Goal: Navigation & Orientation: Find specific page/section

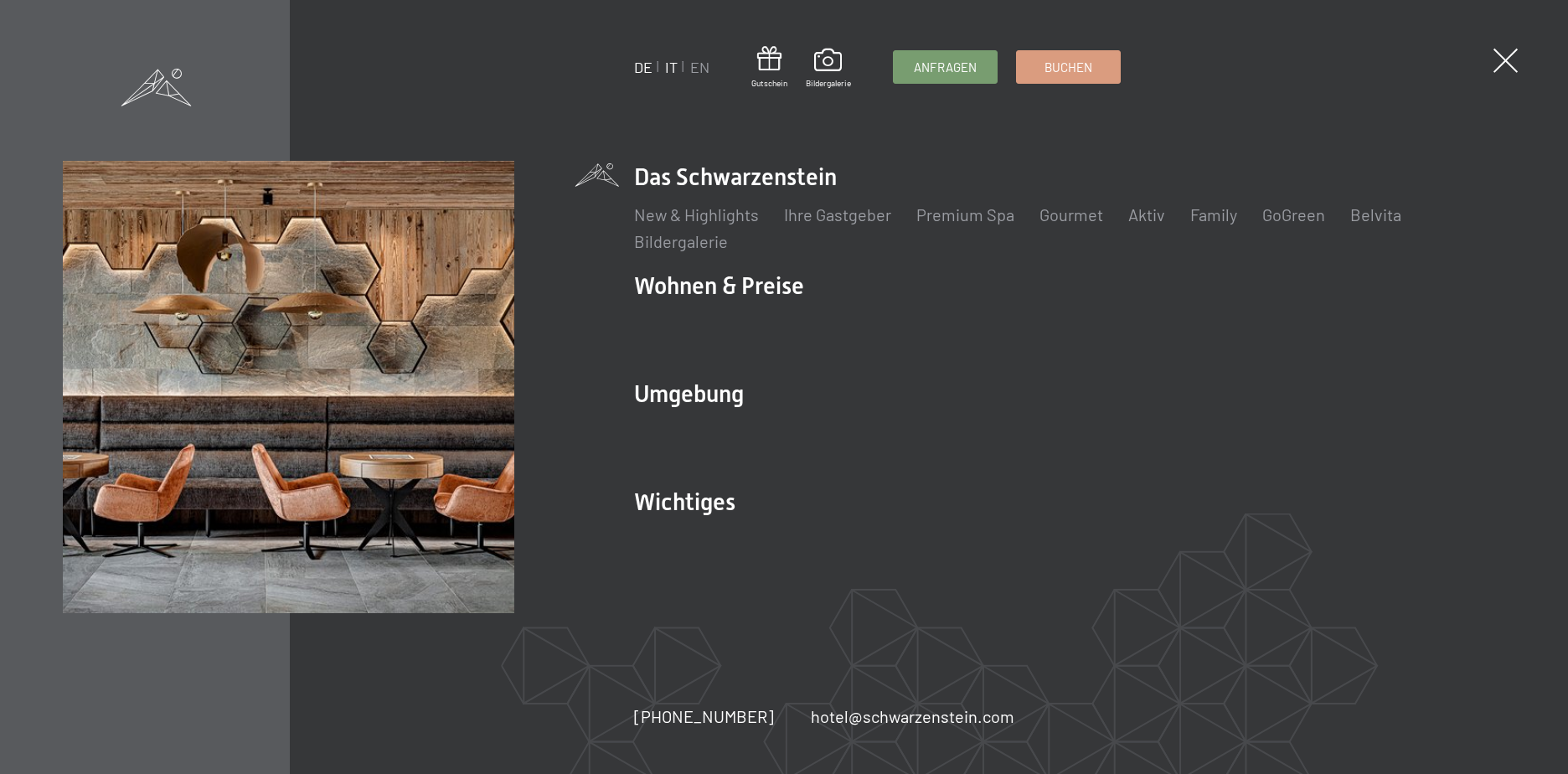
click at [670, 69] on link "IT" at bounding box center [671, 67] width 13 height 19
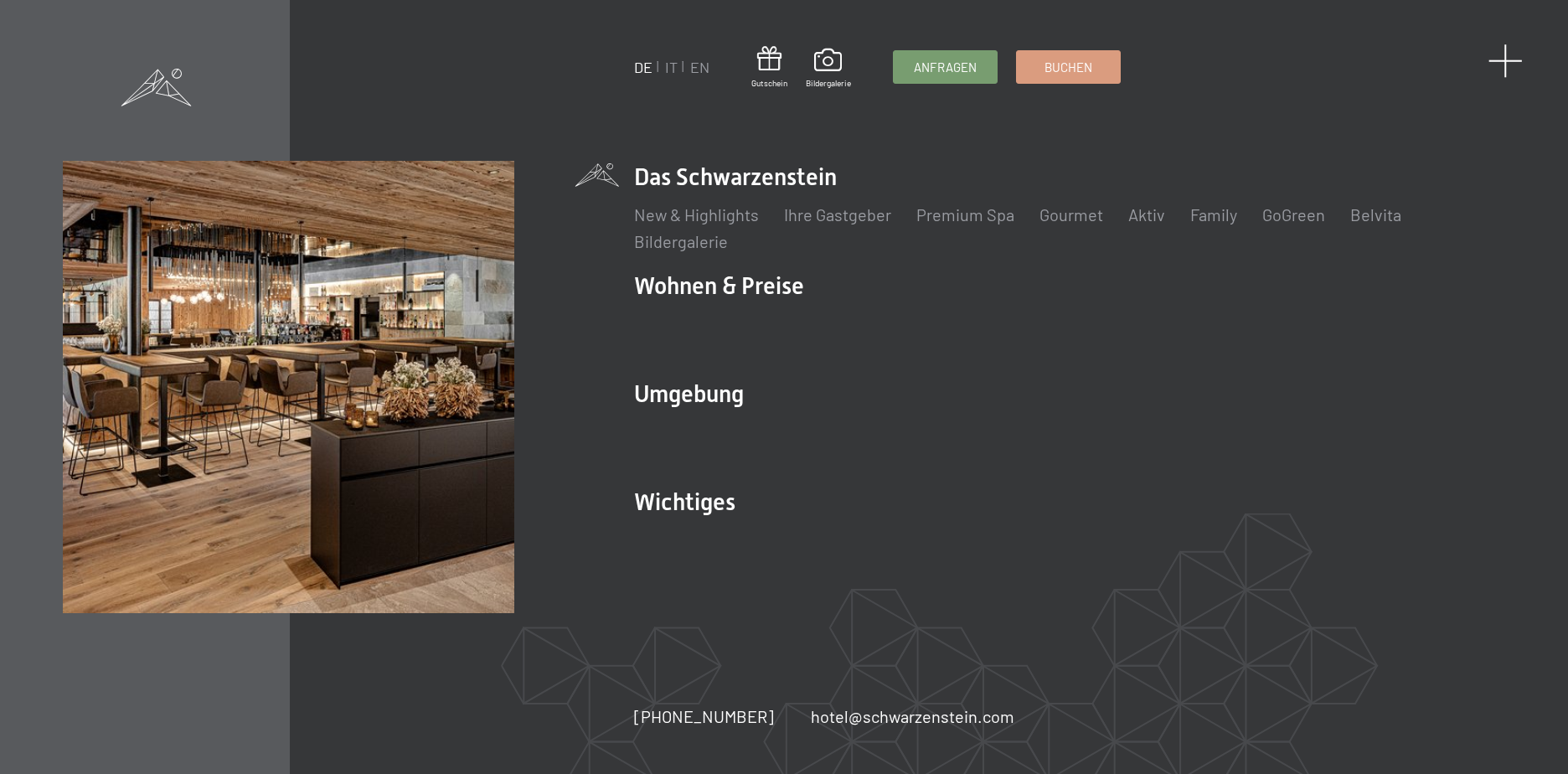
click at [1507, 60] on span at bounding box center [1505, 60] width 34 height 34
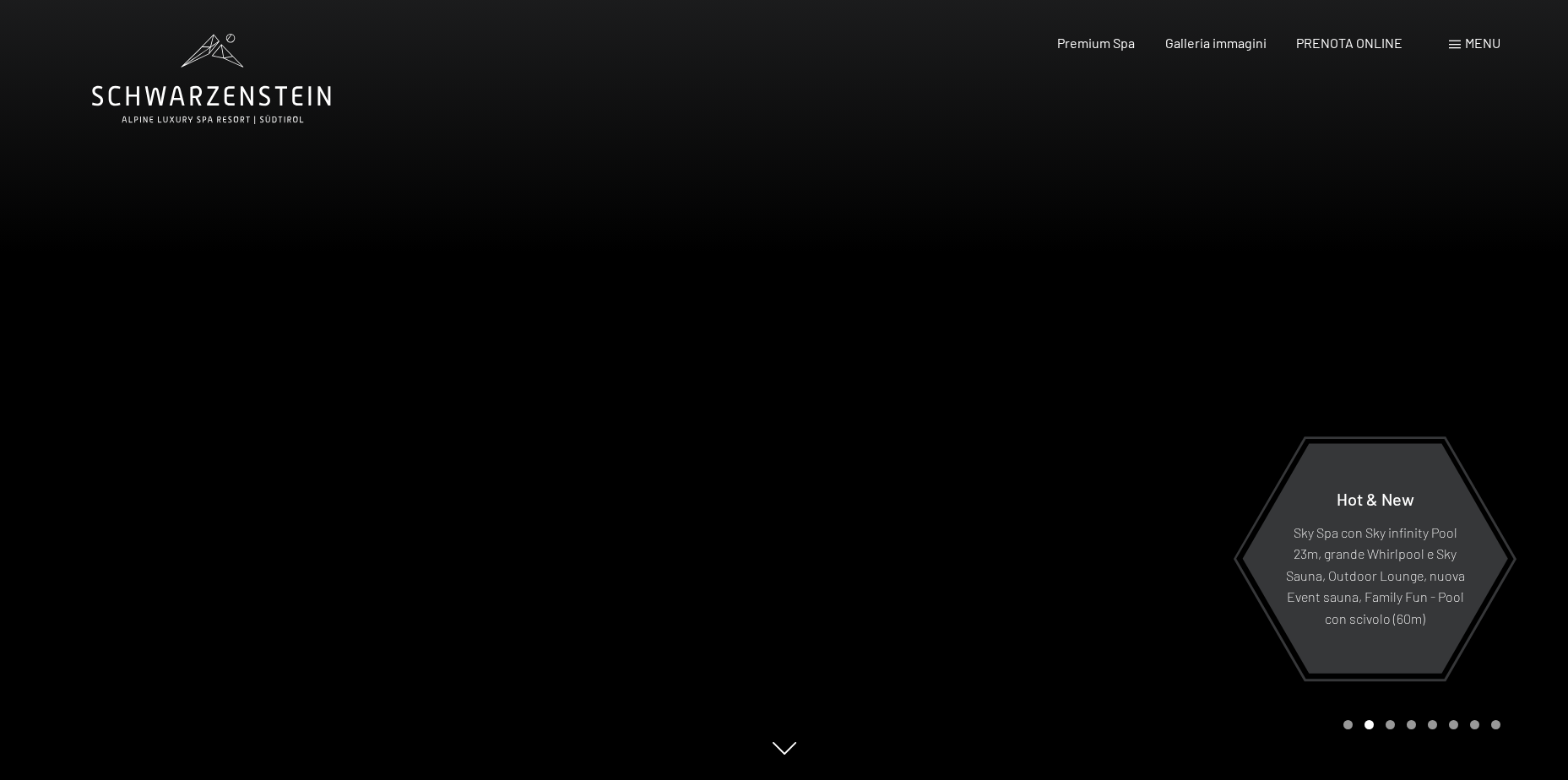
click at [941, 532] on div at bounding box center [1176, 390] width 784 height 780
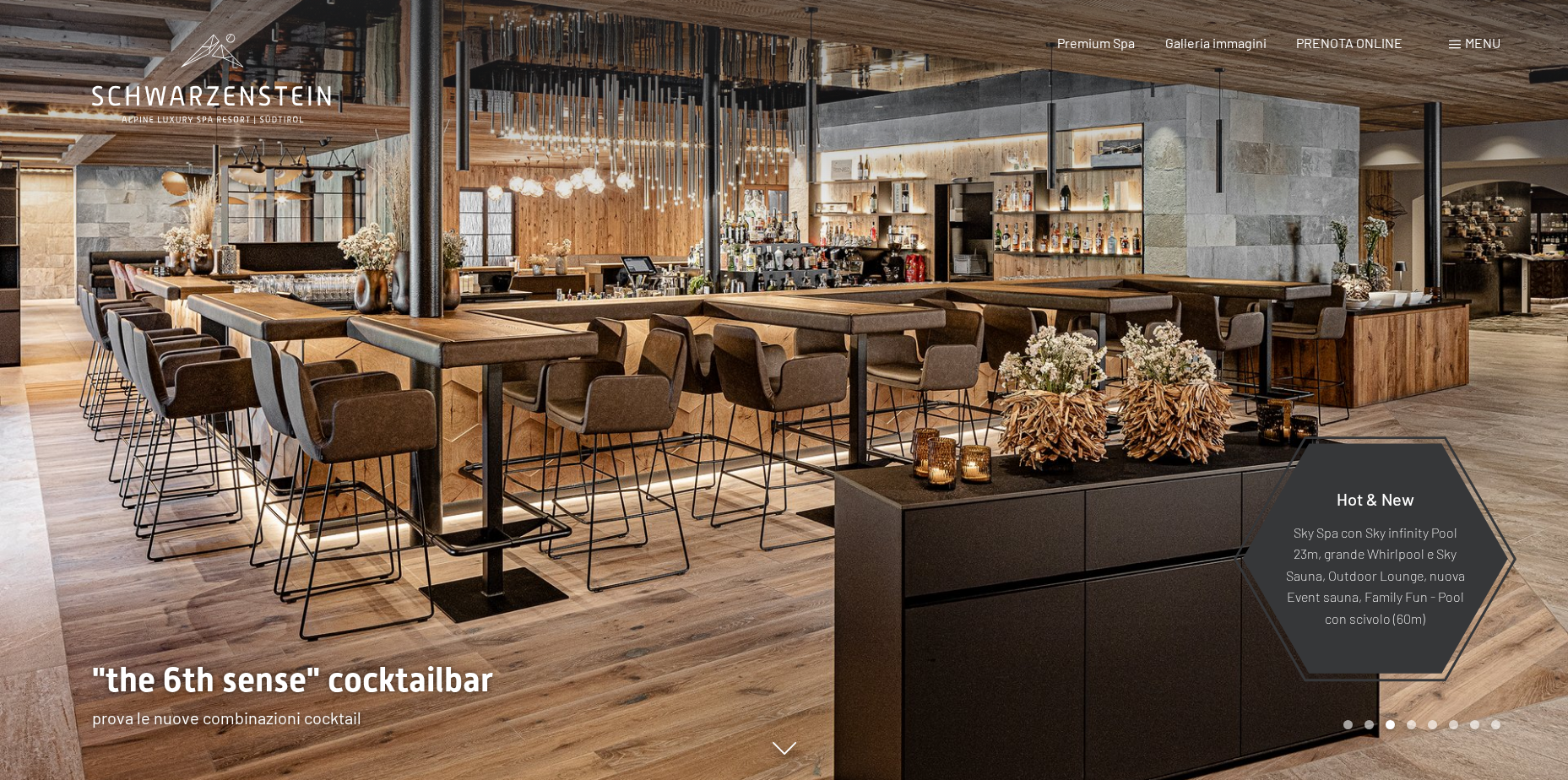
click at [969, 230] on div at bounding box center [1176, 390] width 784 height 780
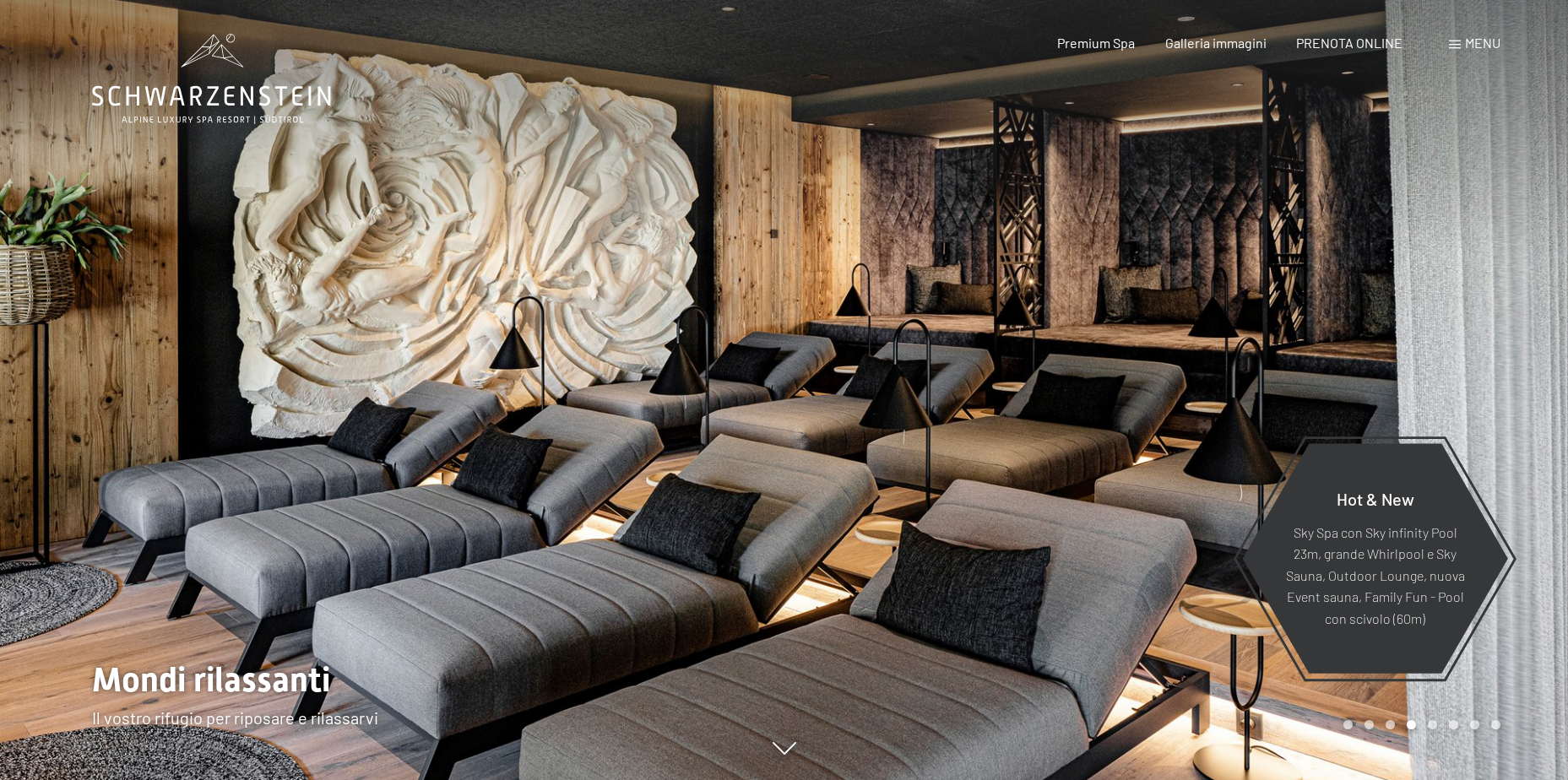
click at [969, 230] on div at bounding box center [1176, 390] width 784 height 780
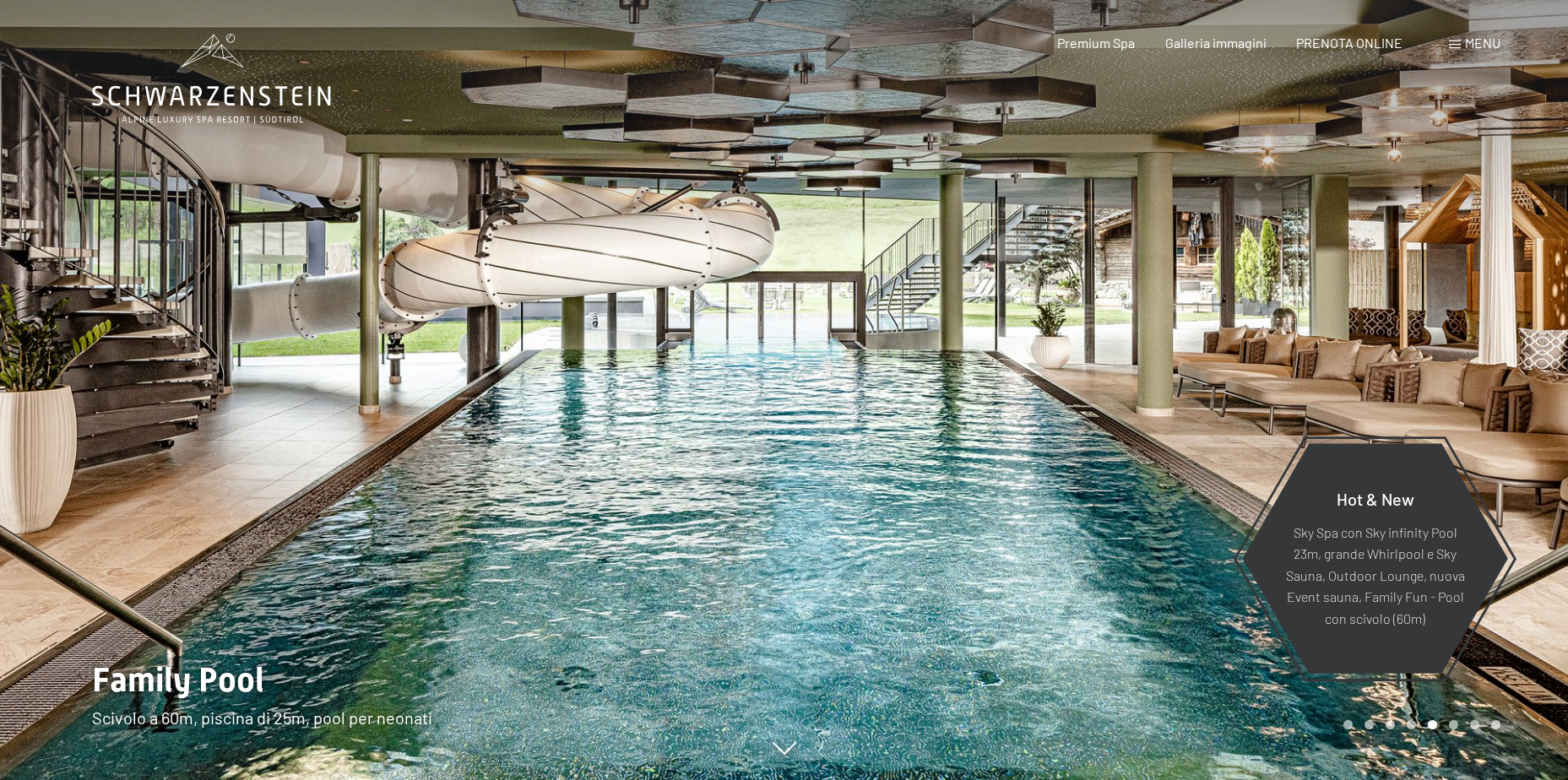
click at [969, 230] on div at bounding box center [1176, 390] width 784 height 780
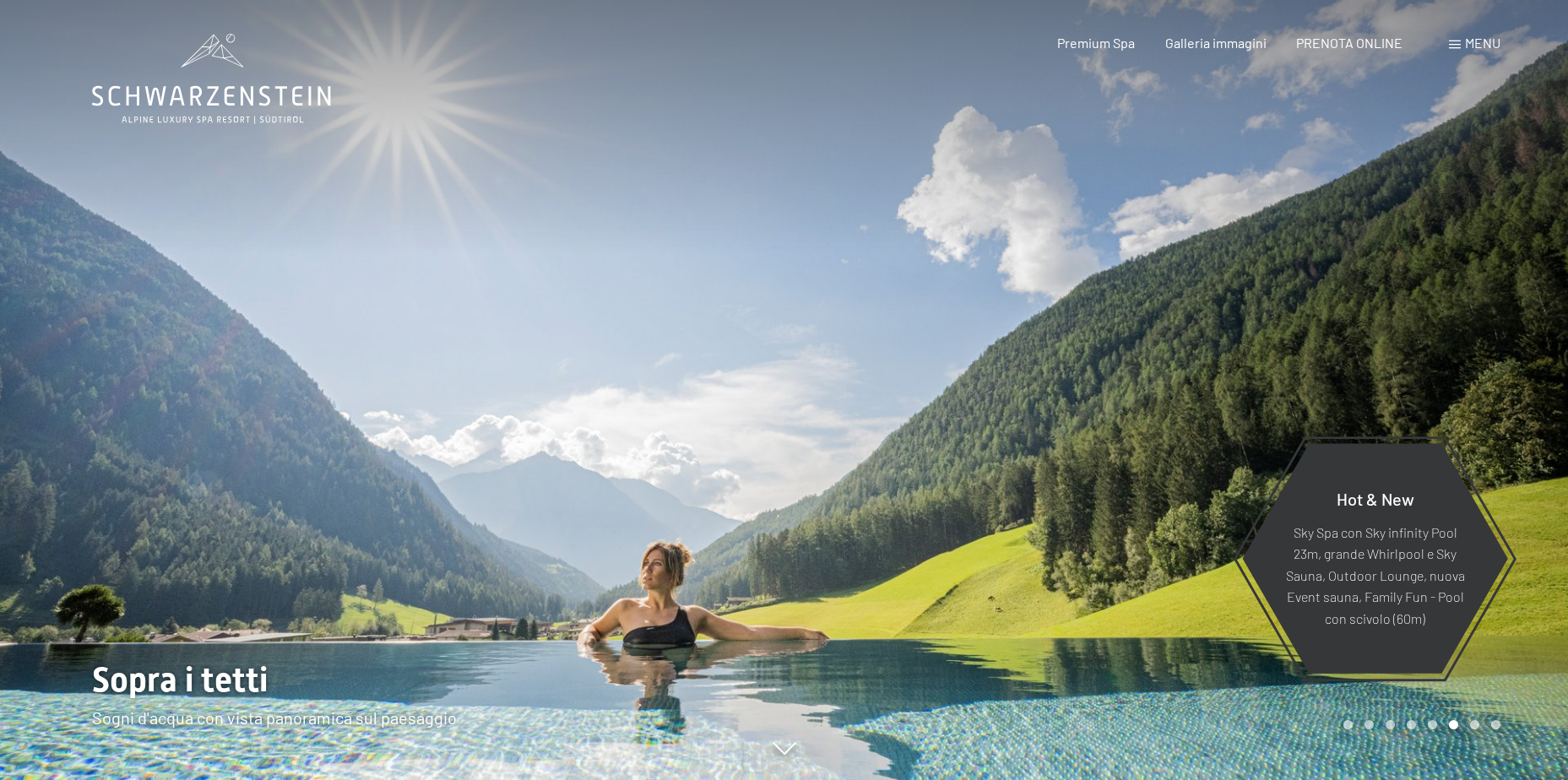
click at [969, 230] on div at bounding box center [1176, 390] width 784 height 780
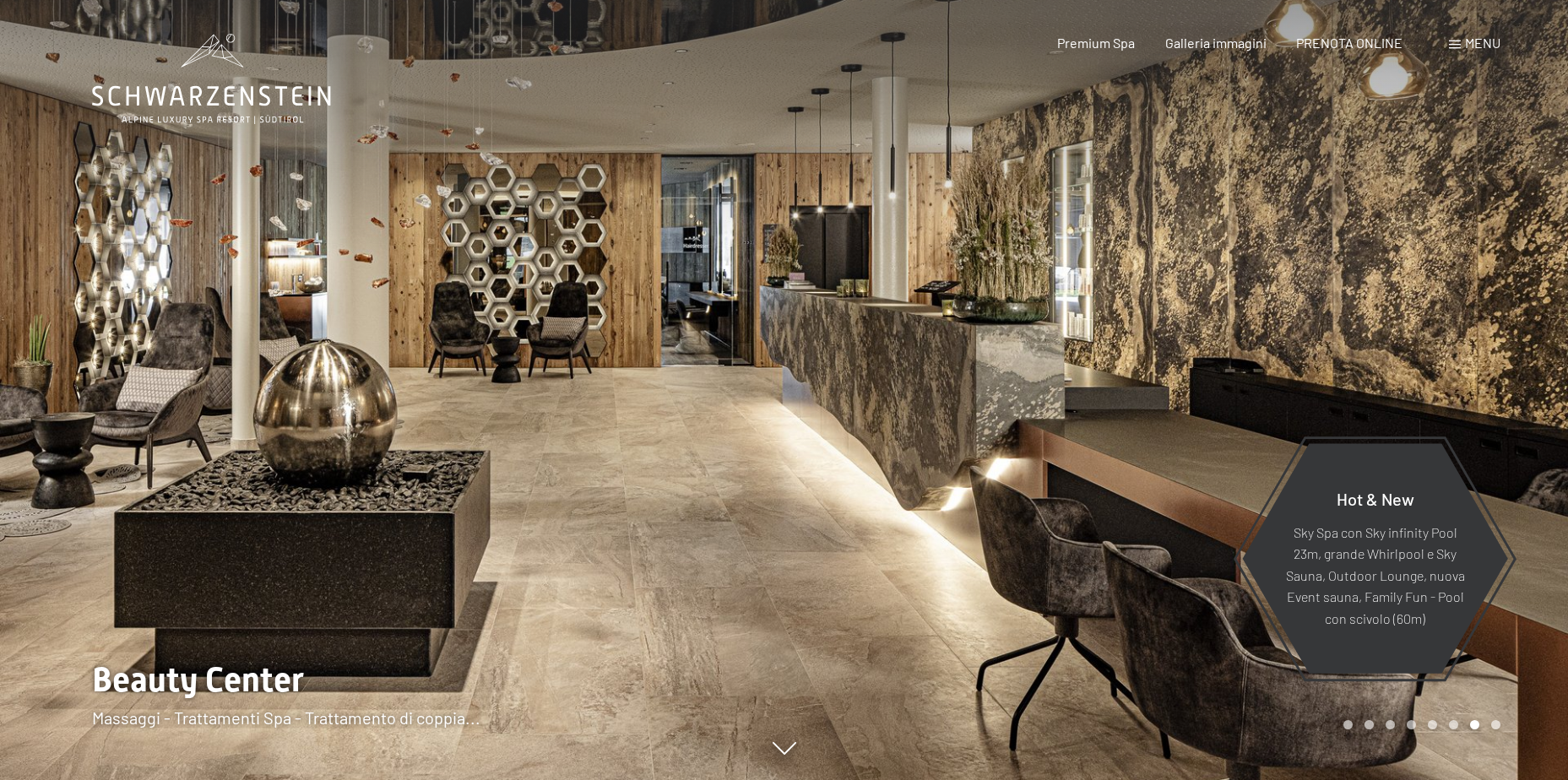
click at [969, 230] on div at bounding box center [1176, 390] width 784 height 780
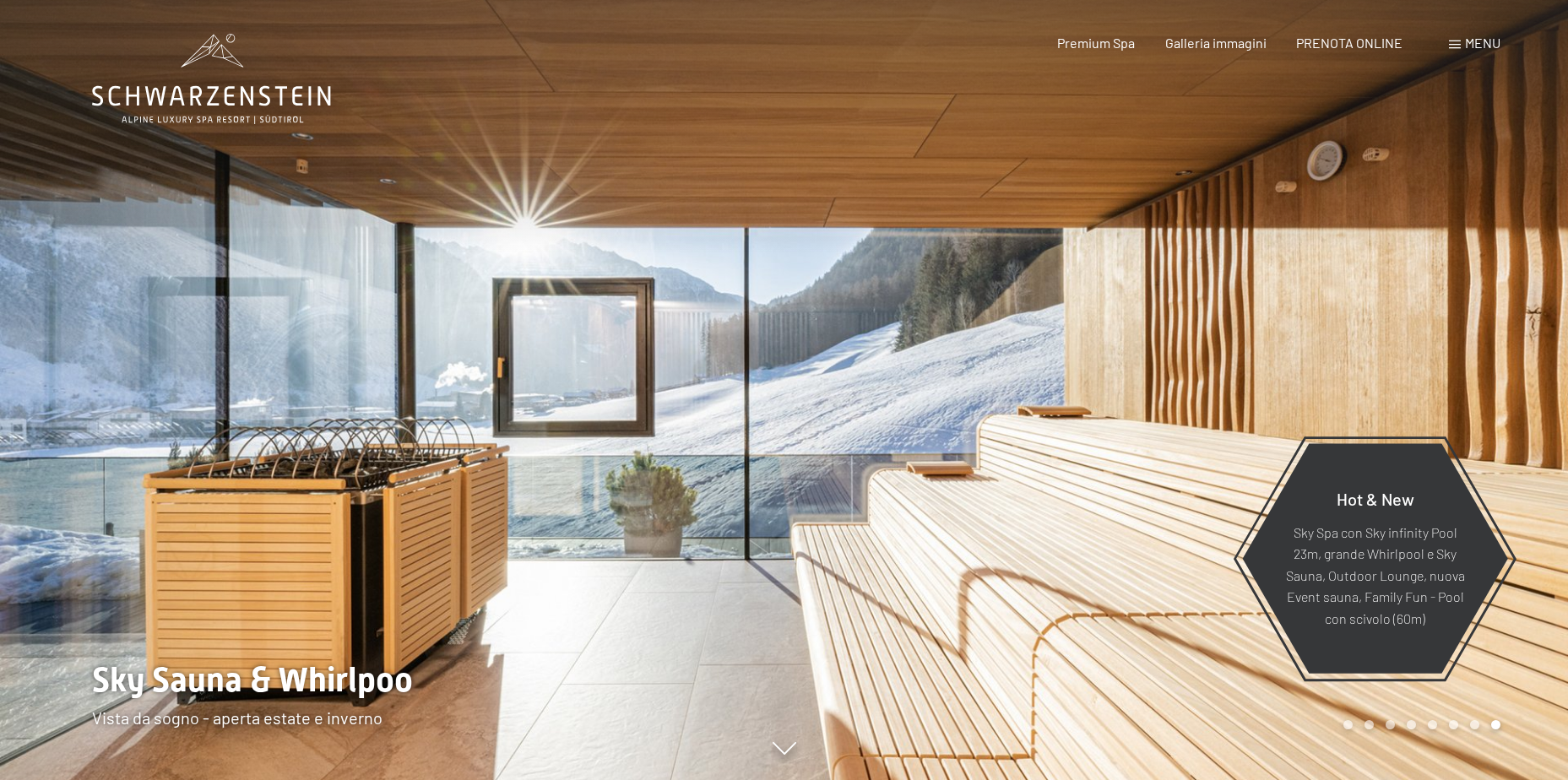
click at [969, 230] on div at bounding box center [1176, 390] width 784 height 780
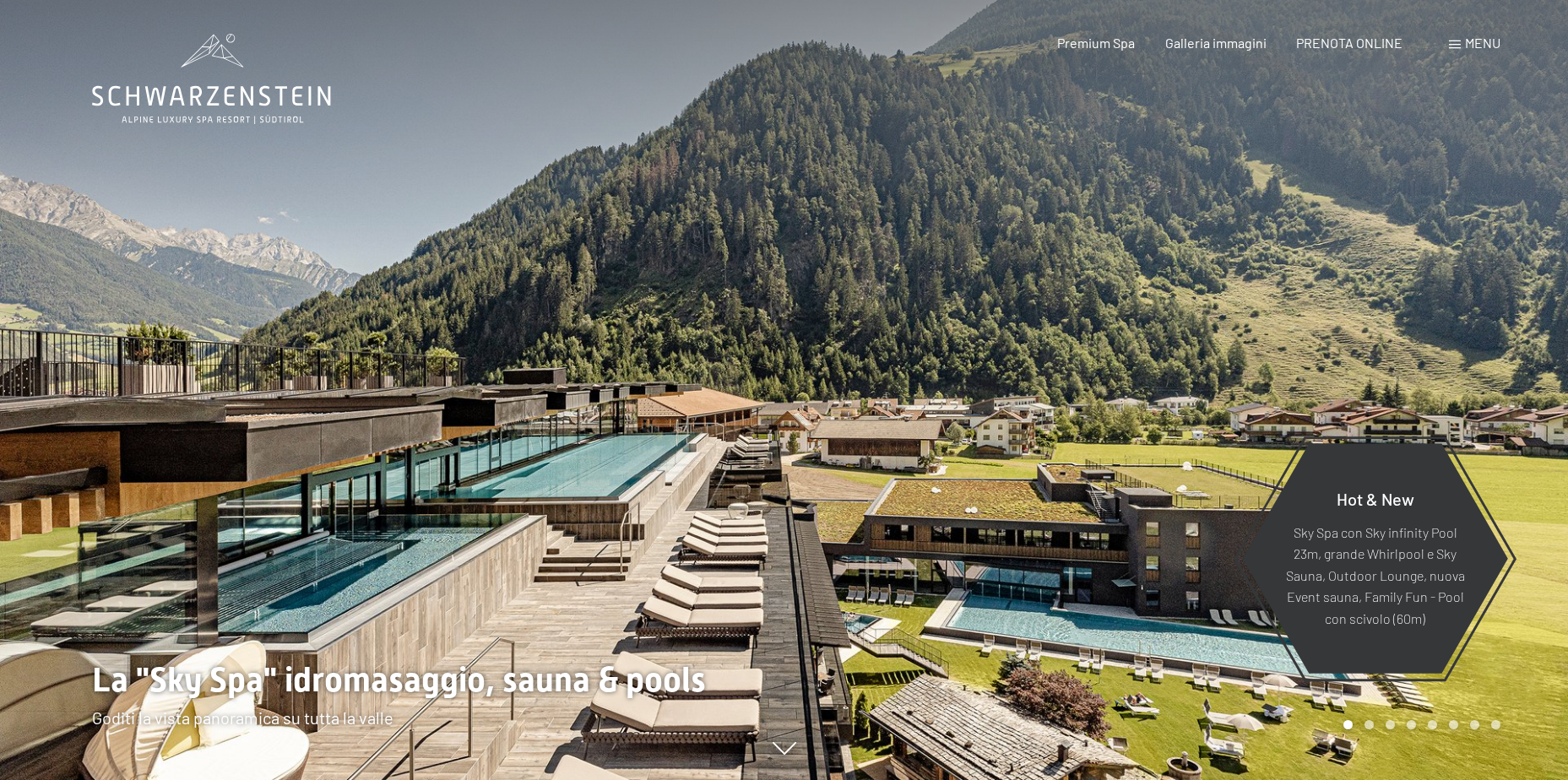
click at [969, 230] on div at bounding box center [1176, 390] width 784 height 780
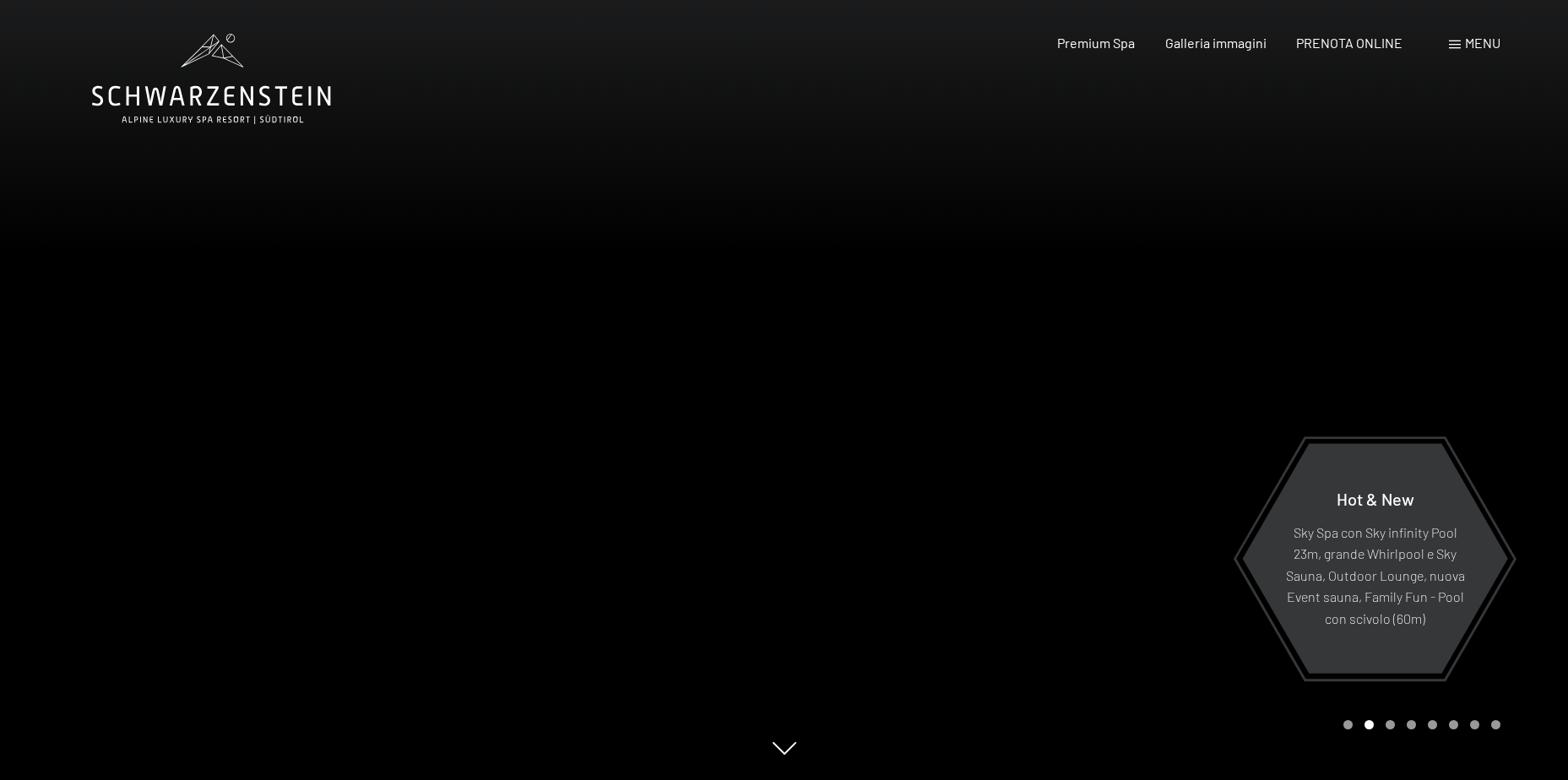
click at [969, 230] on div at bounding box center [1176, 390] width 784 height 780
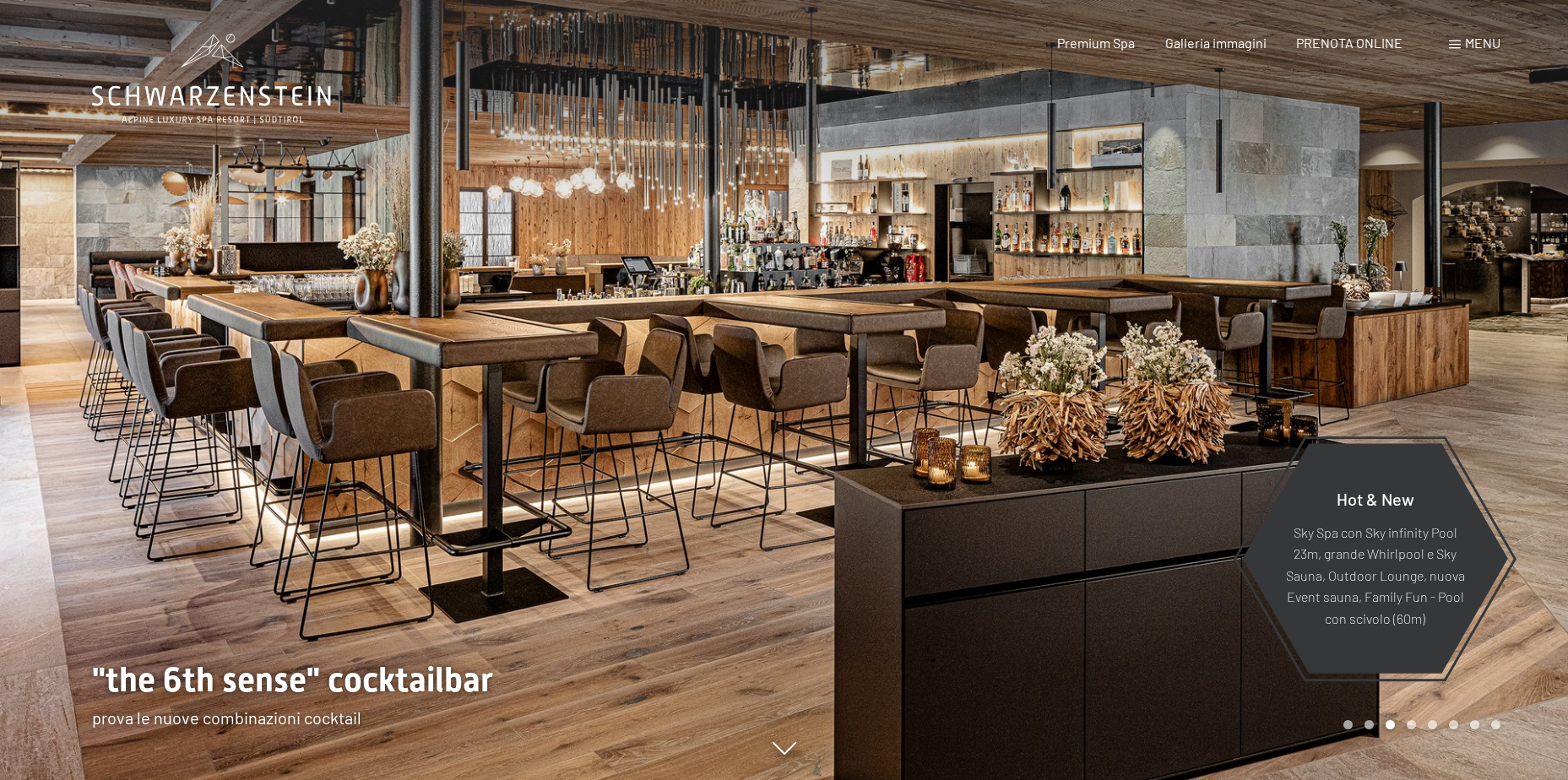
click at [969, 230] on div at bounding box center [1176, 390] width 784 height 780
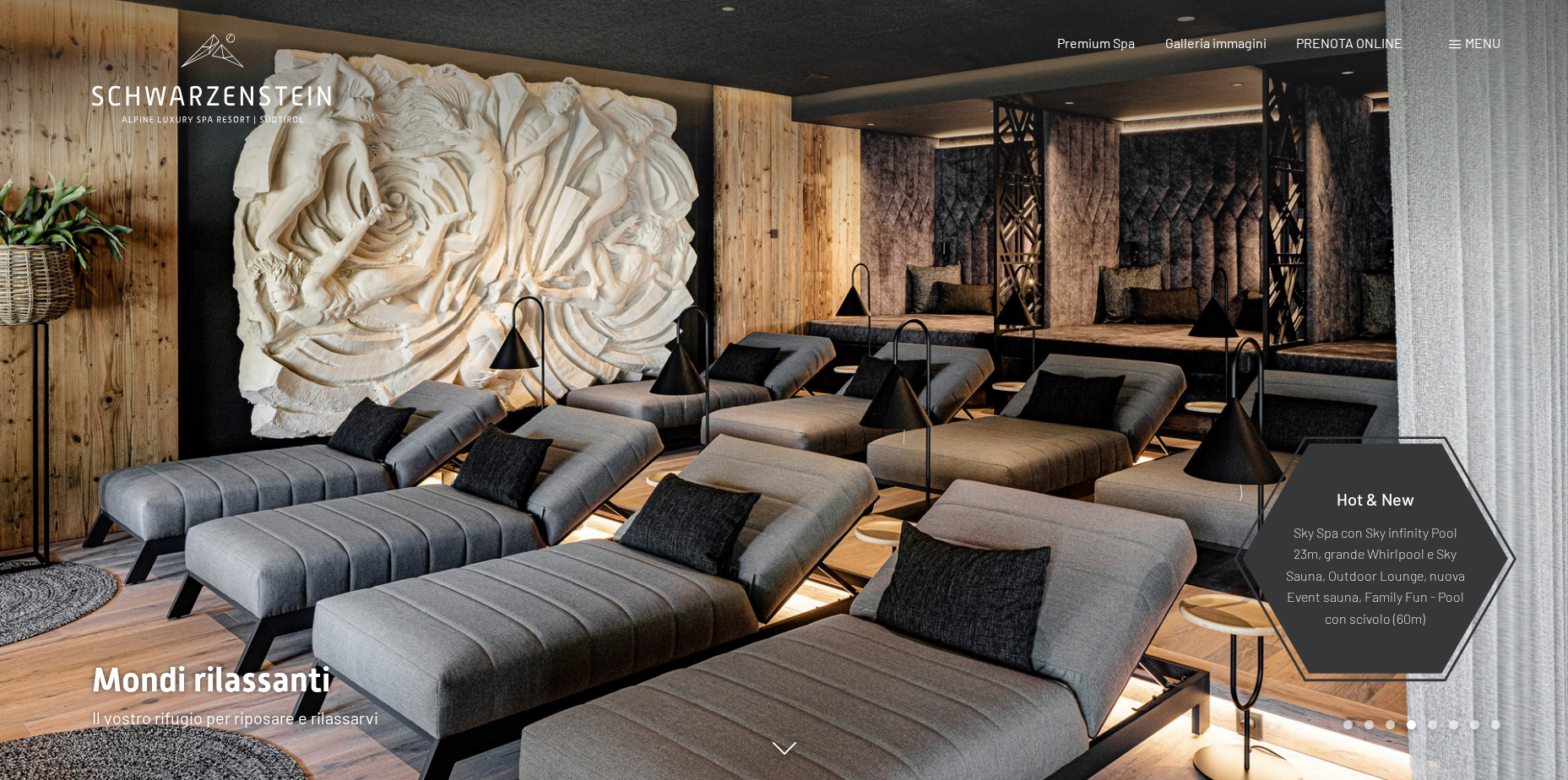
click at [969, 230] on div at bounding box center [1176, 390] width 784 height 780
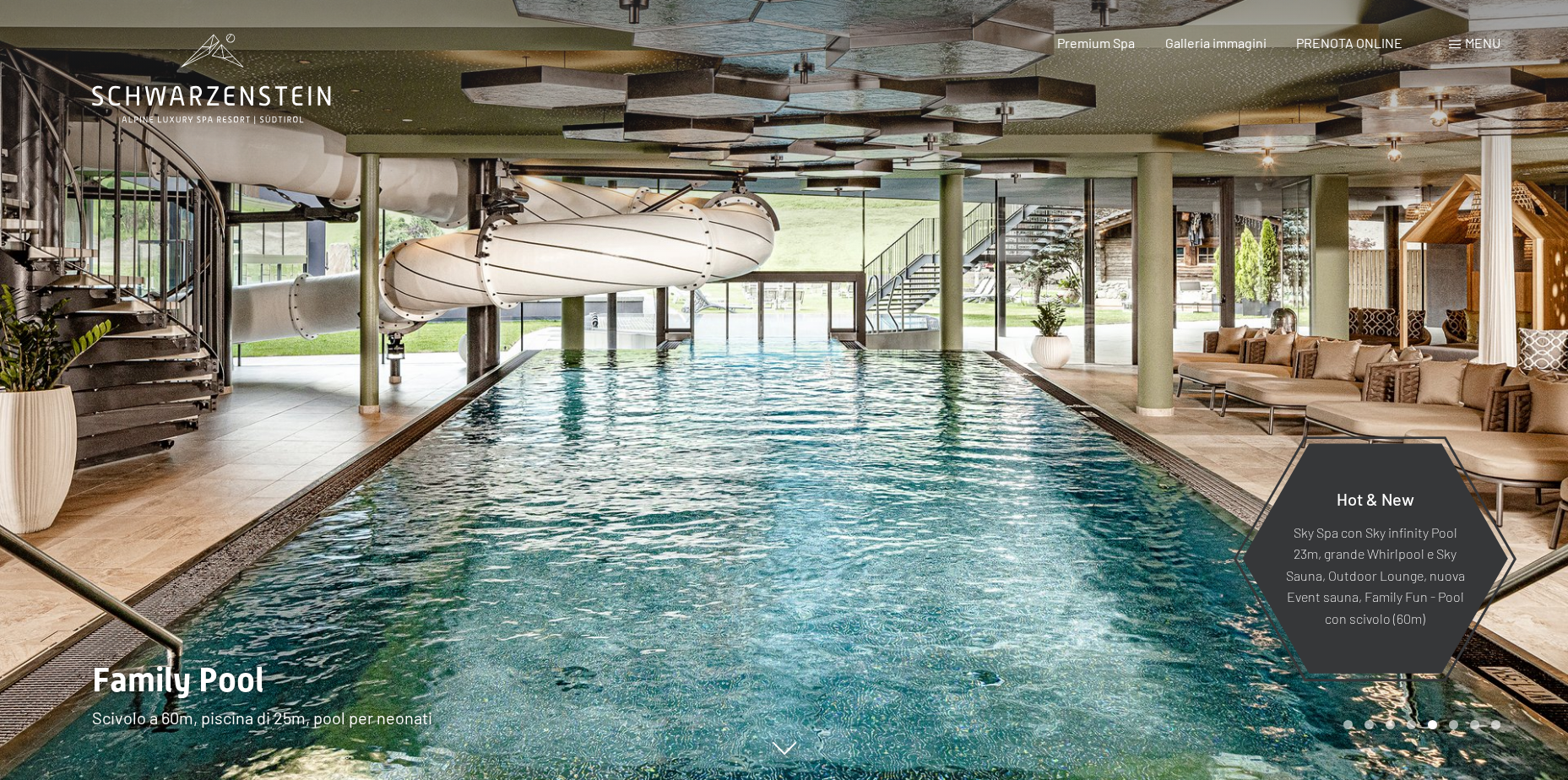
click at [969, 230] on div at bounding box center [1176, 390] width 784 height 780
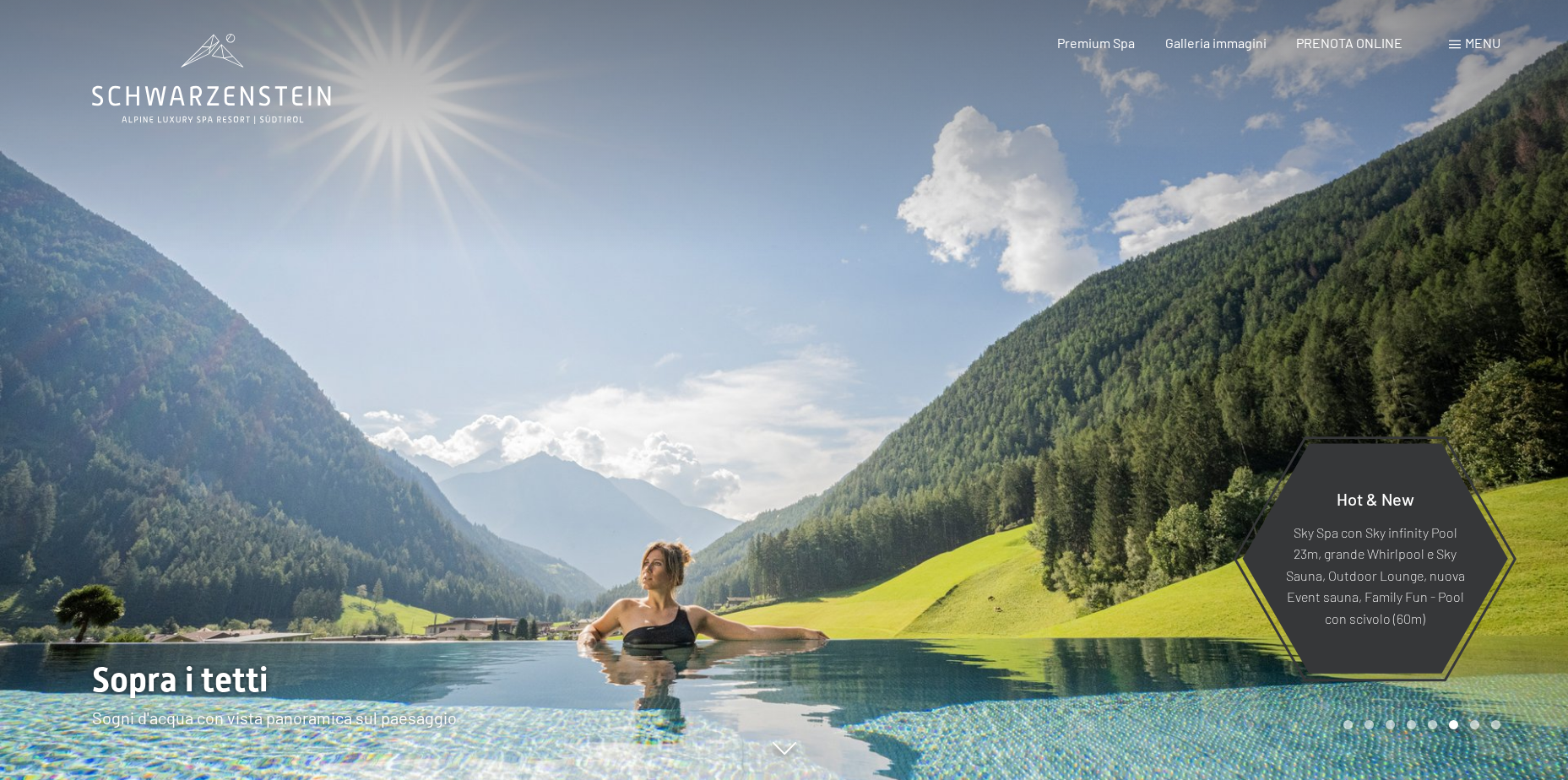
click at [969, 230] on div at bounding box center [1176, 390] width 784 height 780
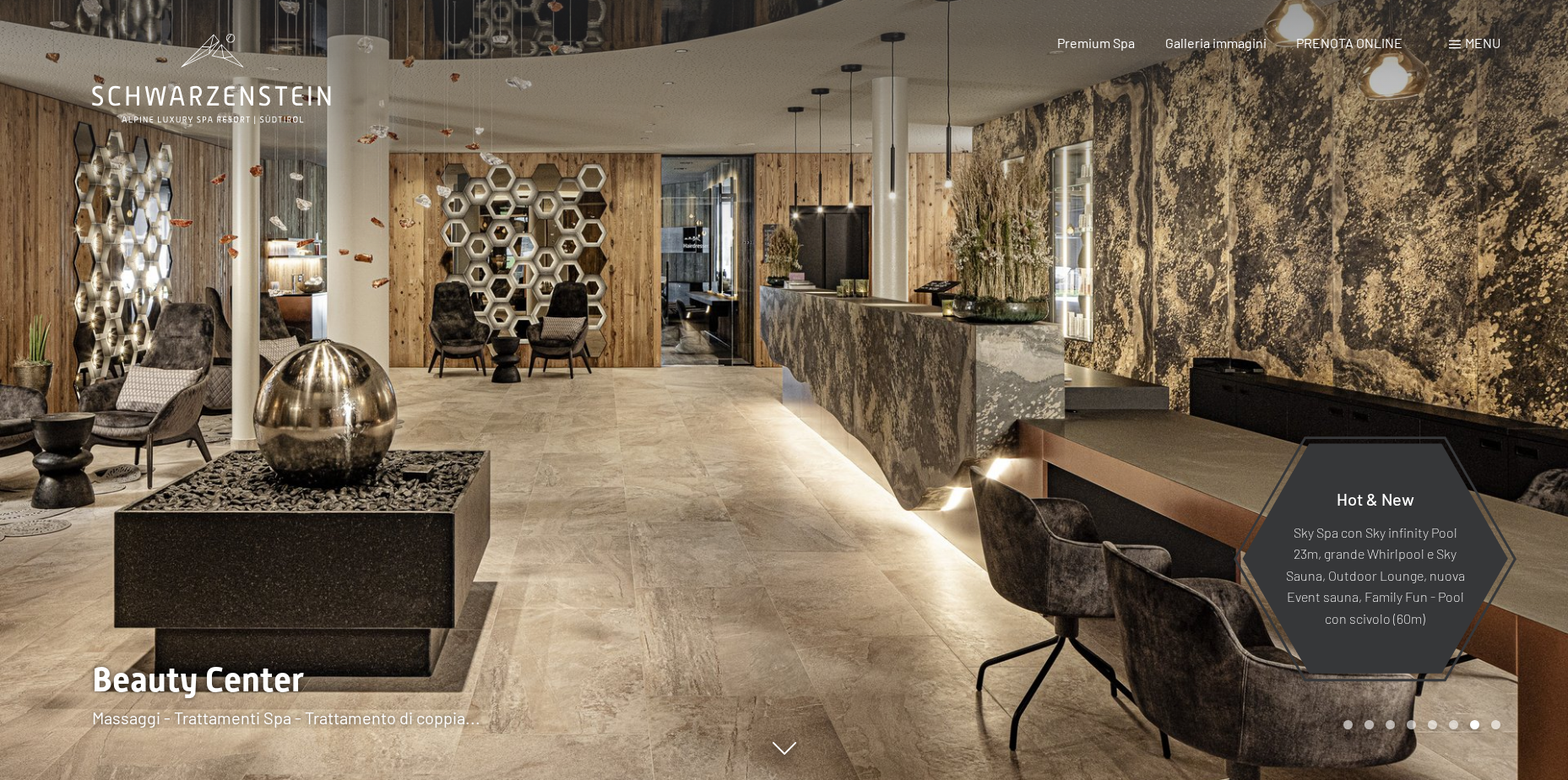
click at [969, 230] on div at bounding box center [1176, 390] width 784 height 780
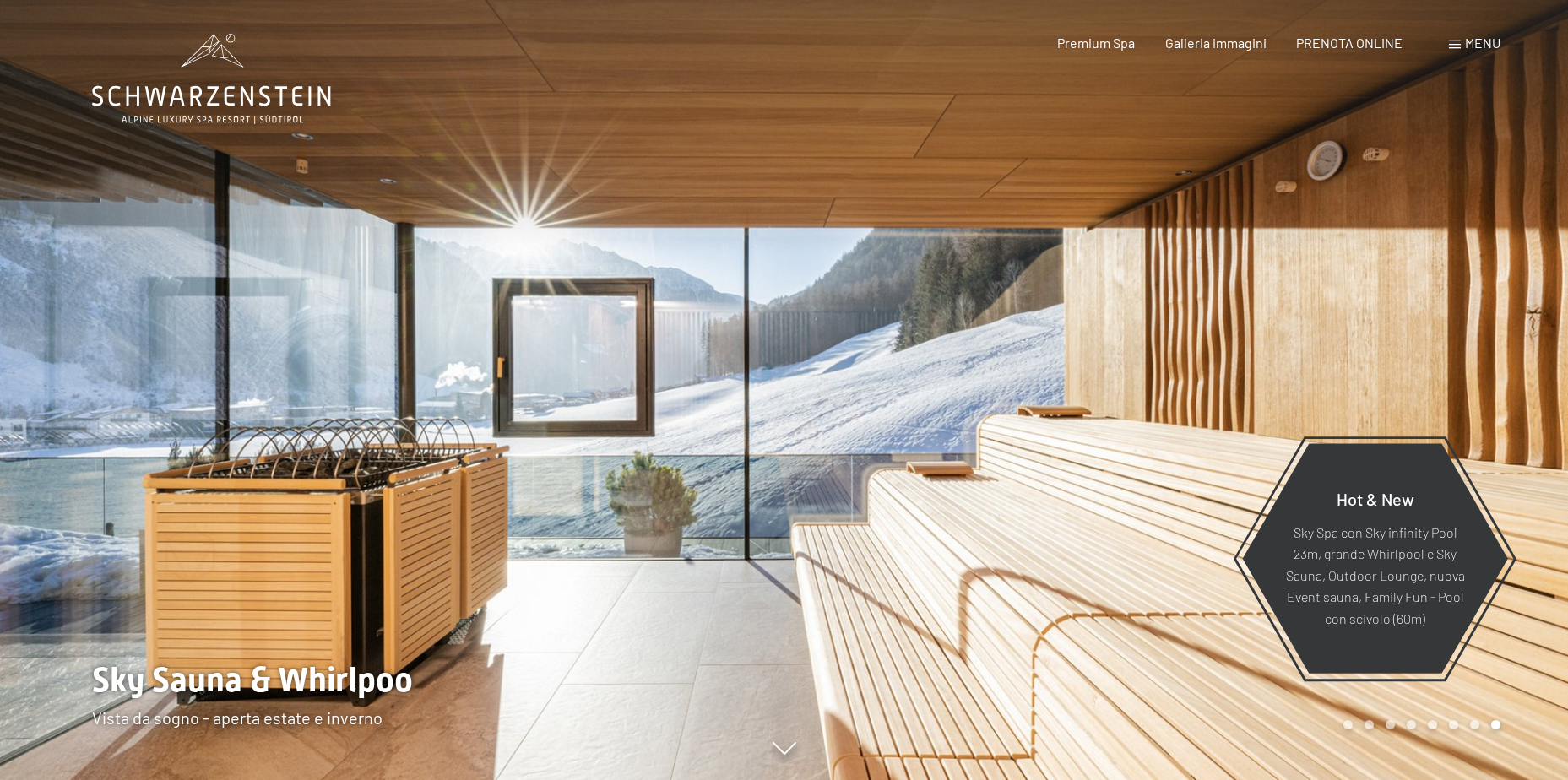
click at [969, 230] on div at bounding box center [1176, 390] width 784 height 780
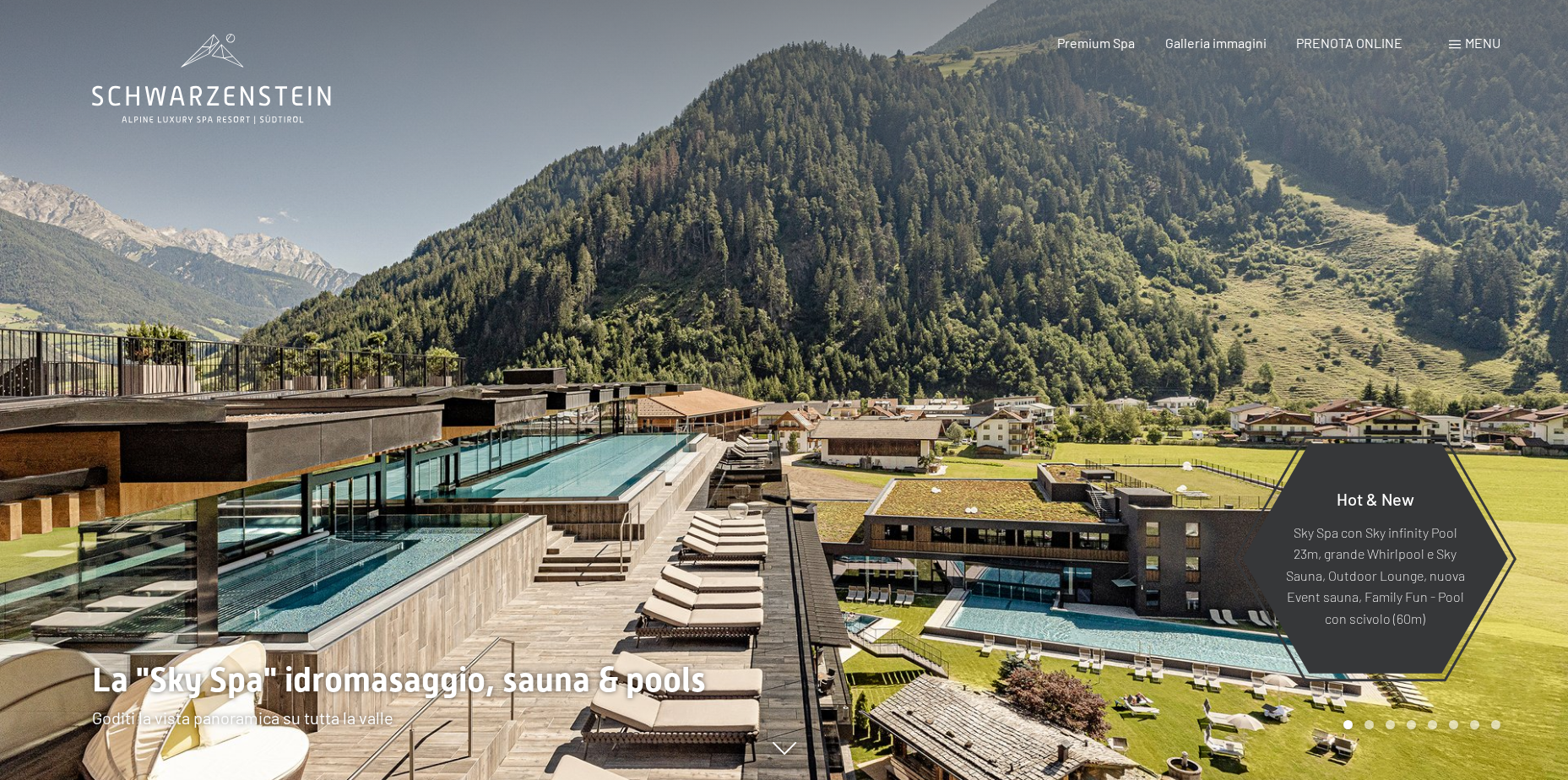
click at [969, 230] on div at bounding box center [1176, 390] width 784 height 780
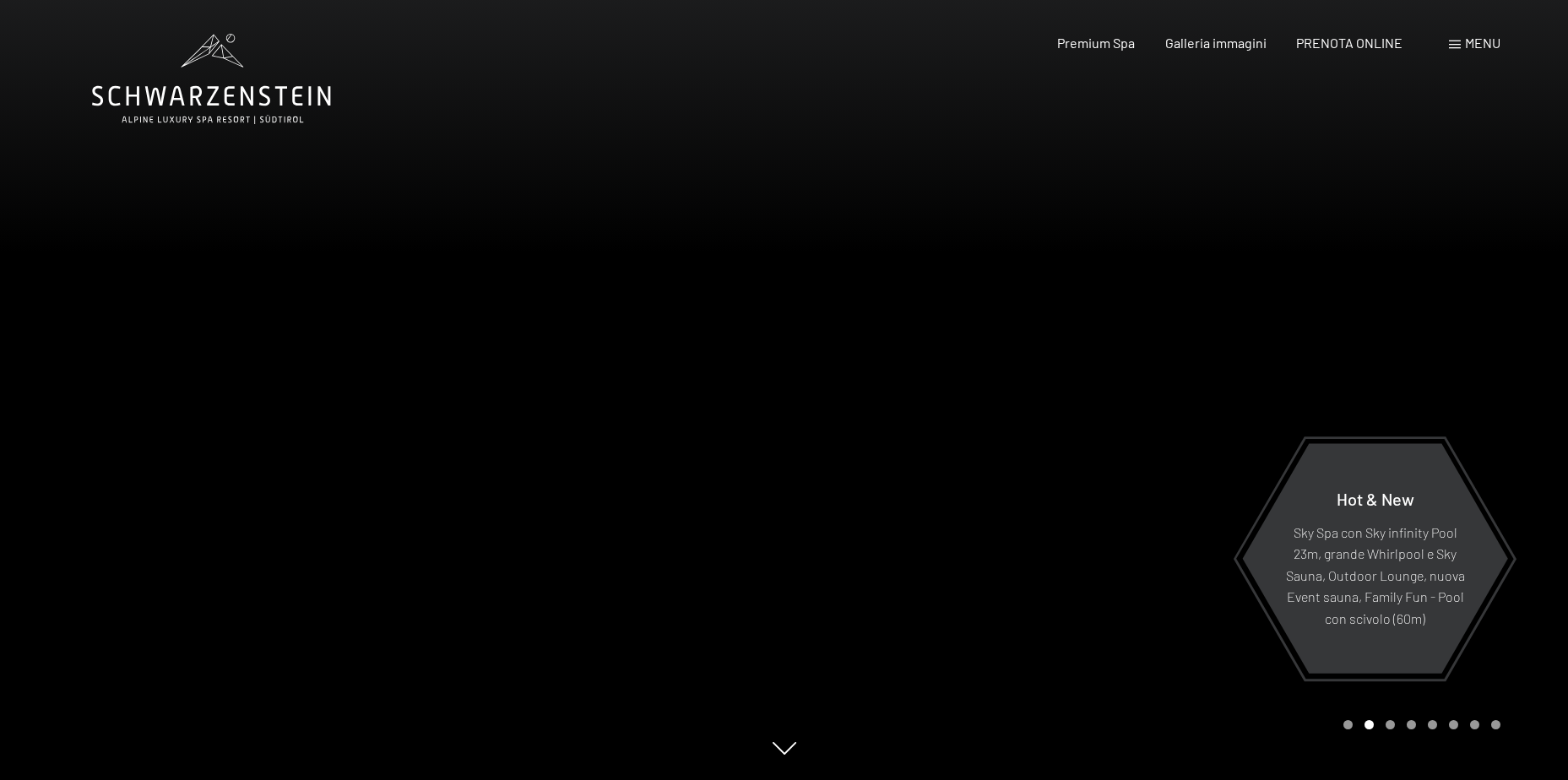
click at [969, 230] on div at bounding box center [1176, 390] width 784 height 780
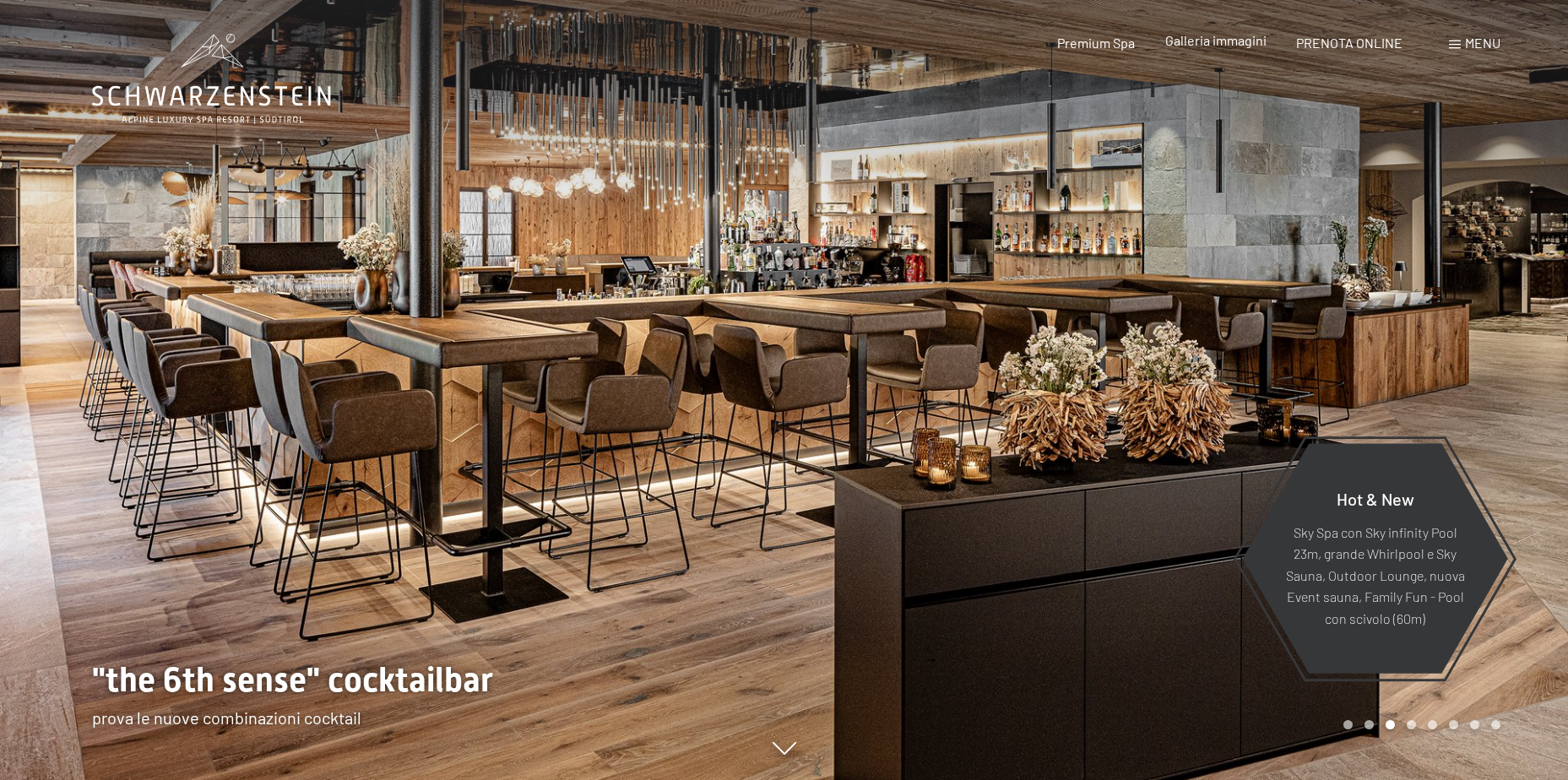
click at [1226, 43] on span "Galleria immagini" at bounding box center [1216, 40] width 101 height 16
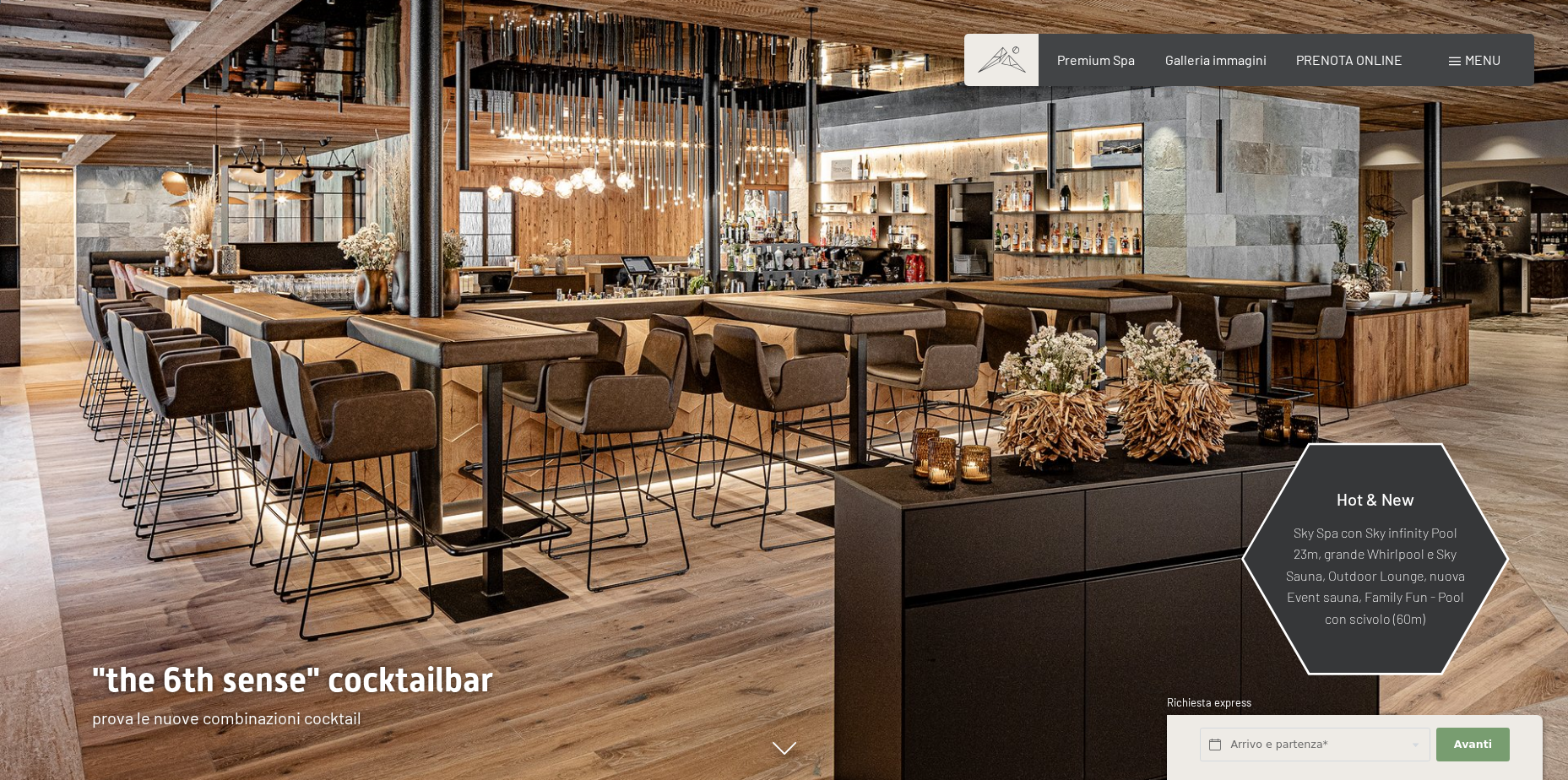
scroll to position [423, 0]
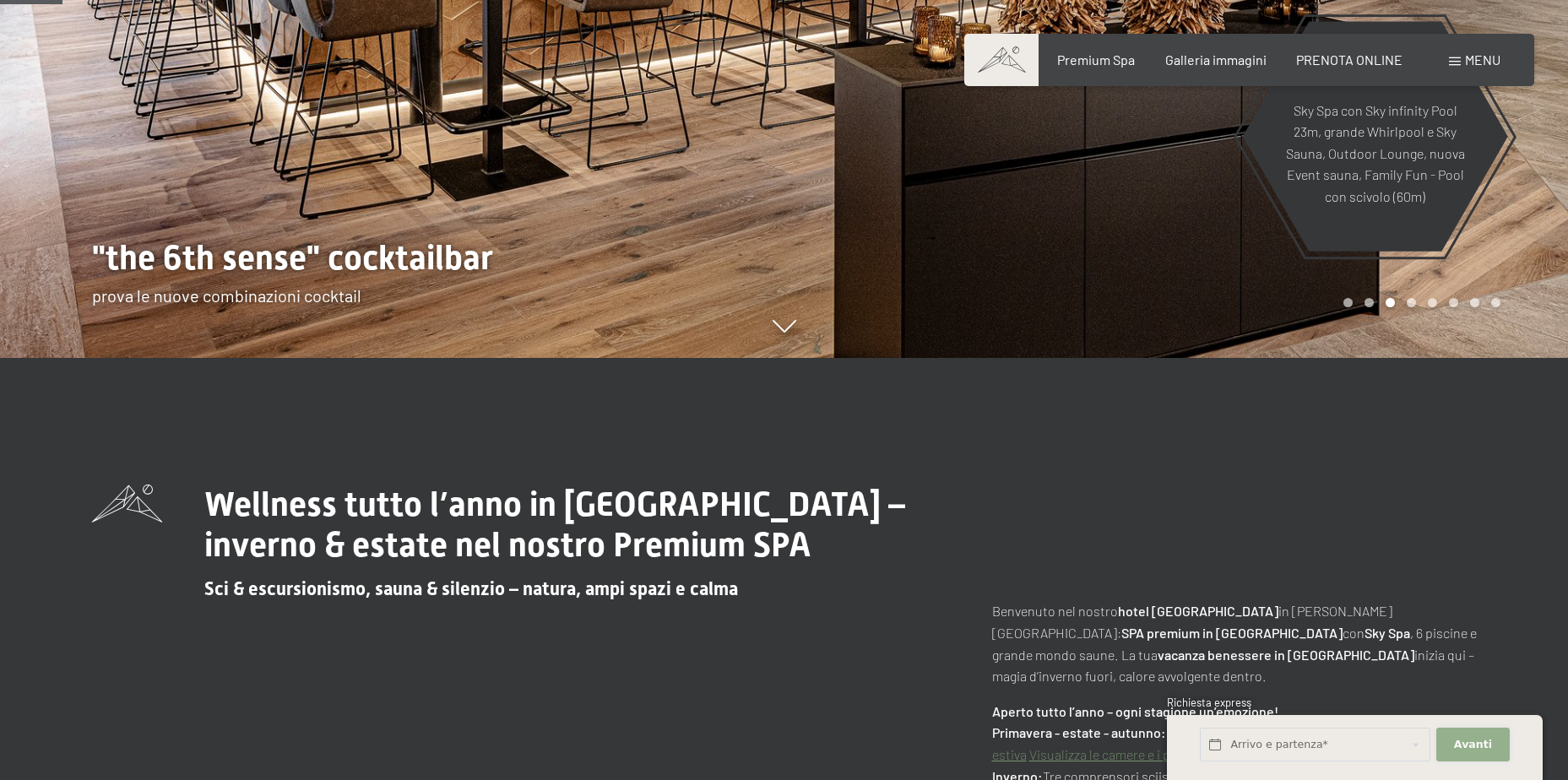
click at [1480, 747] on span "Avanti" at bounding box center [1473, 744] width 38 height 15
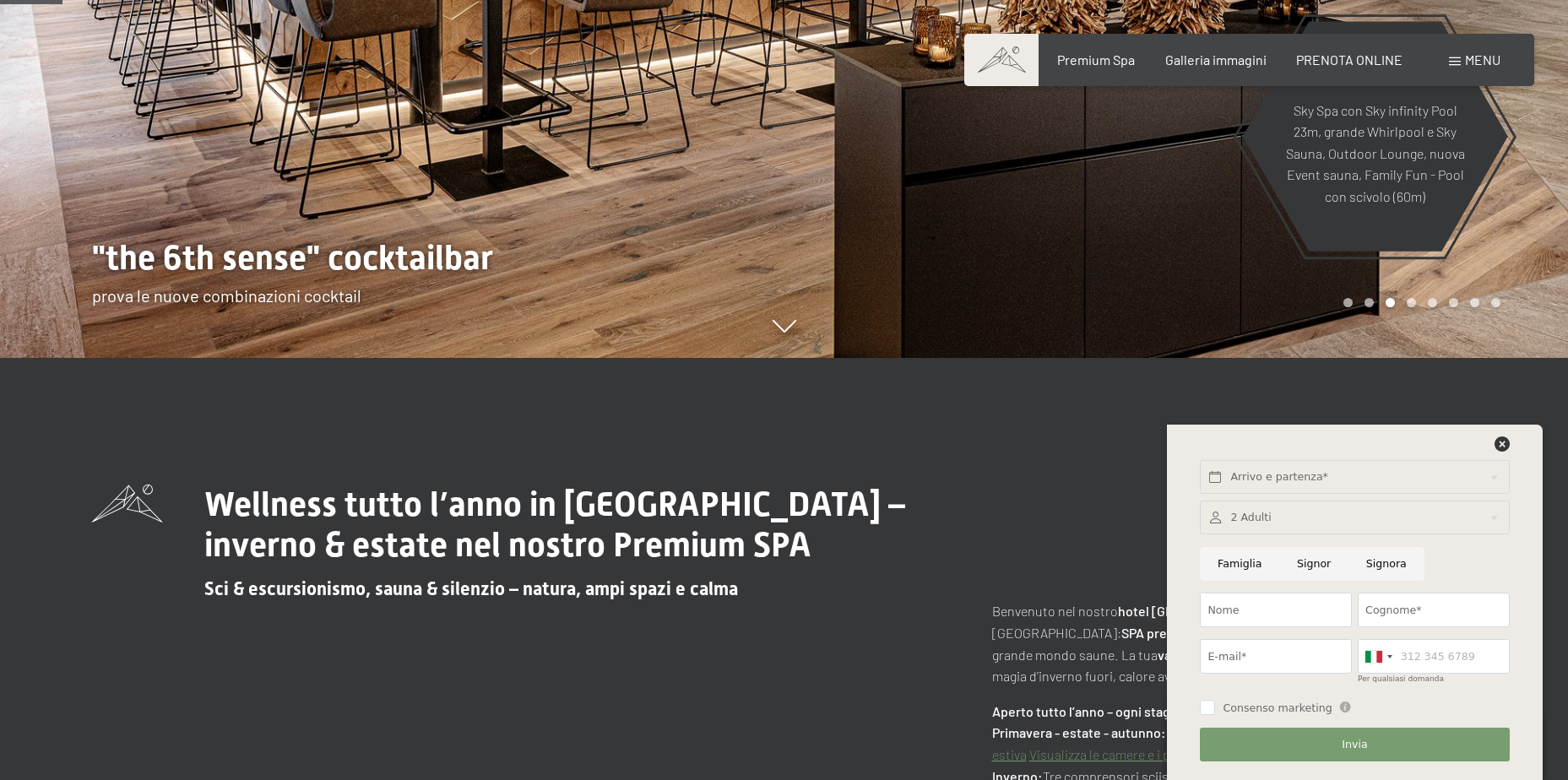
click at [957, 534] on h1 "Wellness tutto l’anno in Alto Adige – inverno & estate nel nostro Premium SPA" at bounding box center [590, 526] width 773 height 81
click at [1497, 439] on icon at bounding box center [1502, 443] width 15 height 15
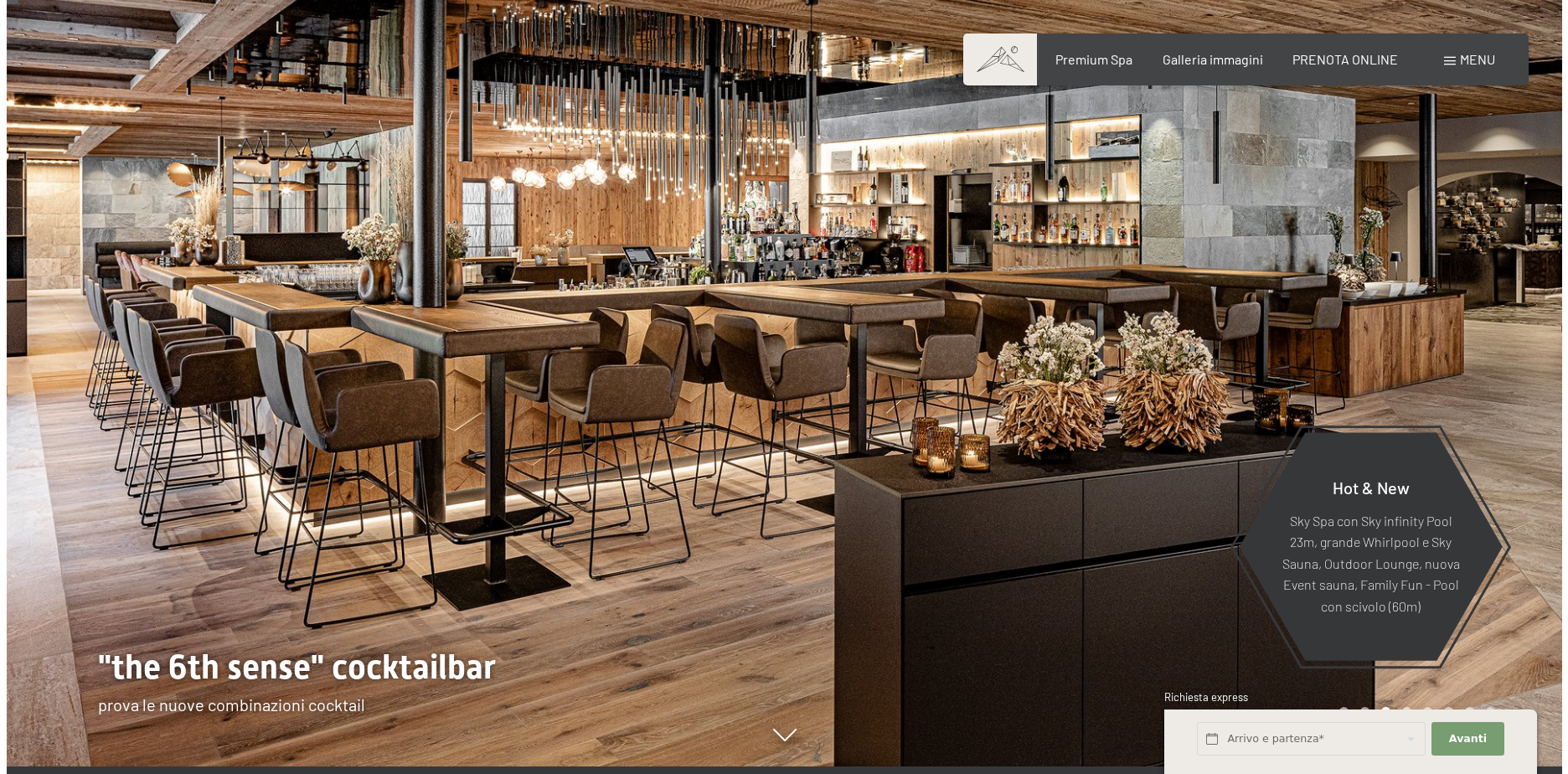
scroll to position [0, 0]
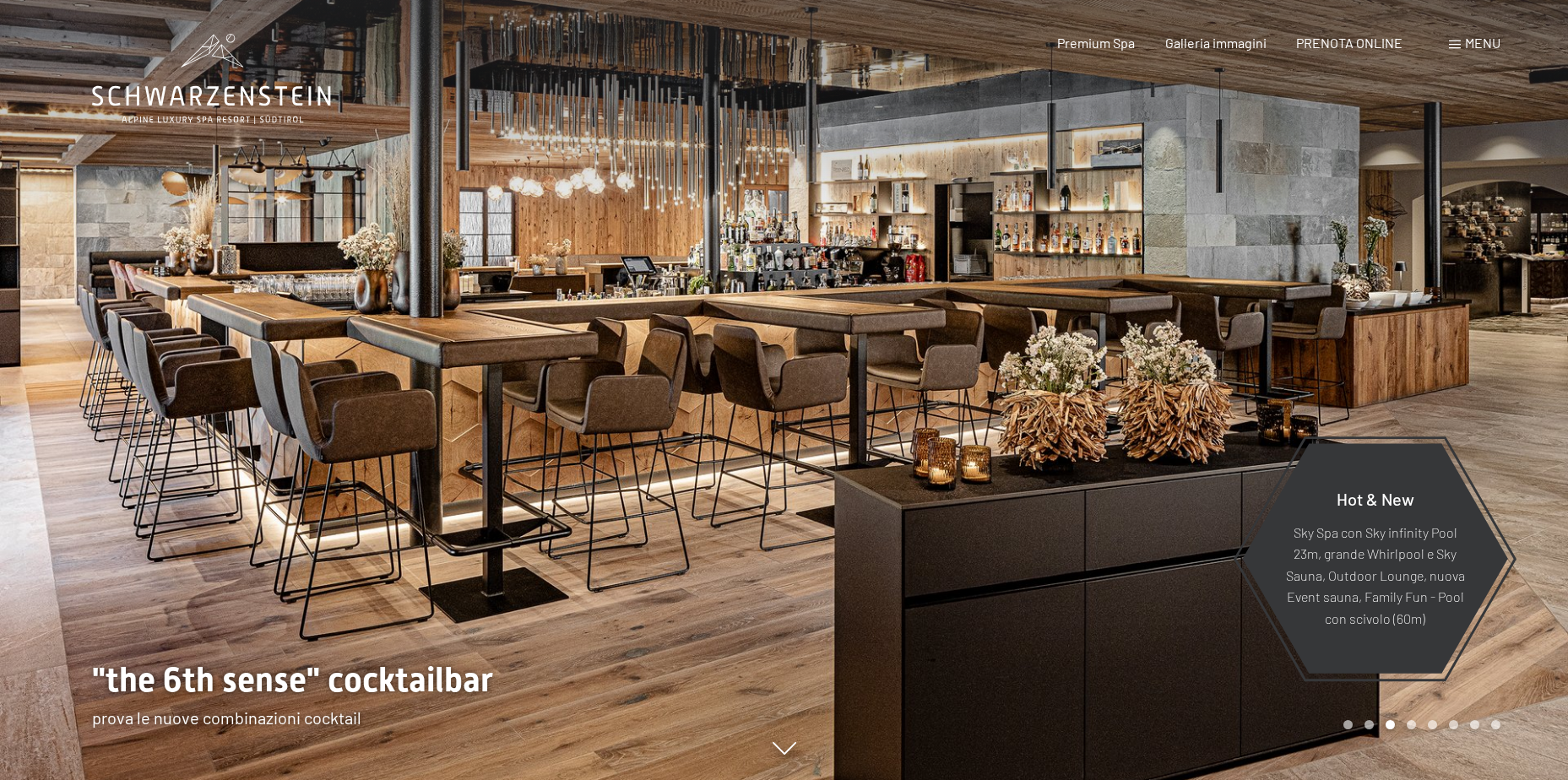
click at [1463, 51] on div "Menu" at bounding box center [1475, 43] width 51 height 19
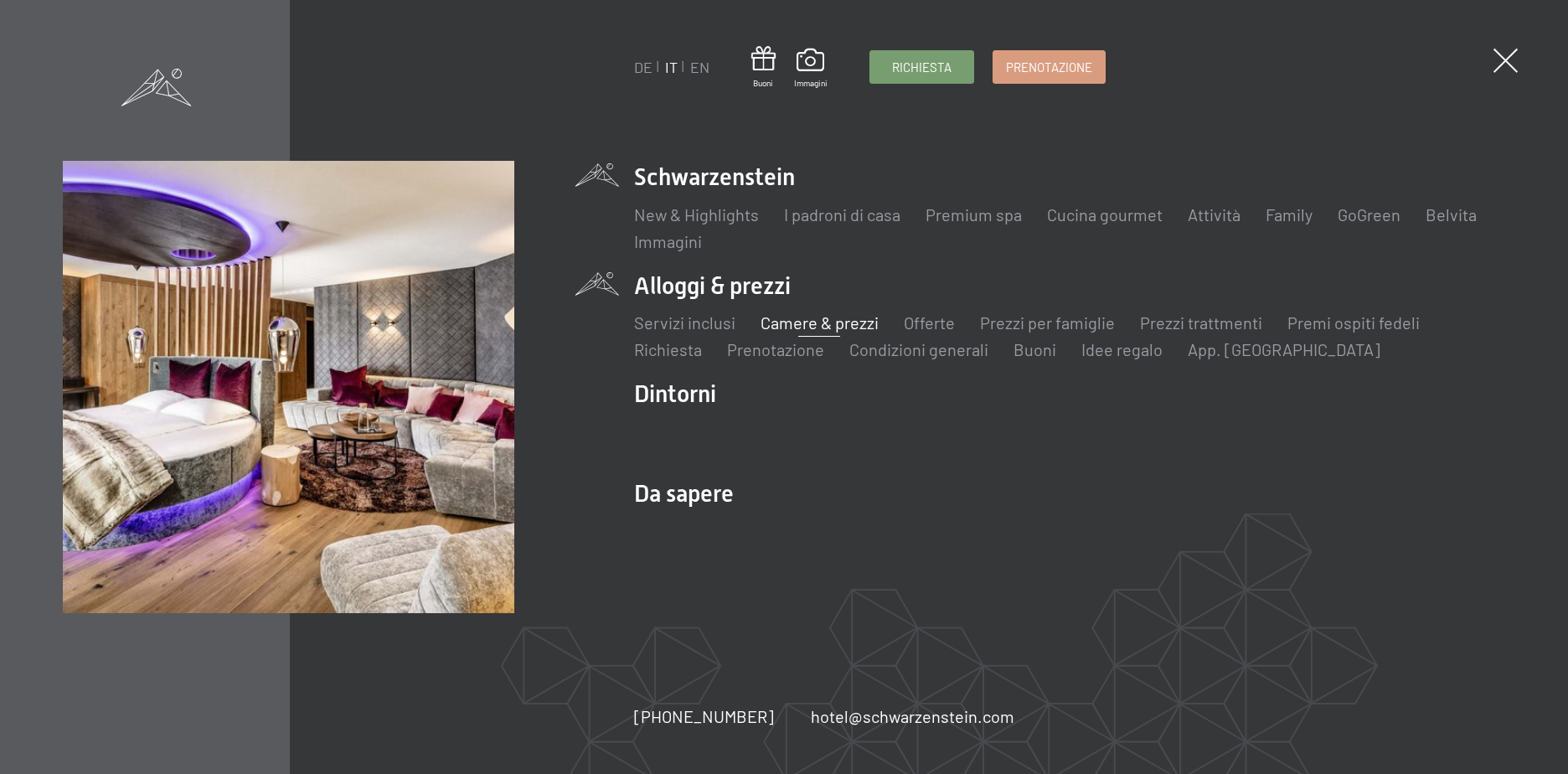
click at [830, 319] on link "Camere & prezzi" at bounding box center [820, 322] width 118 height 20
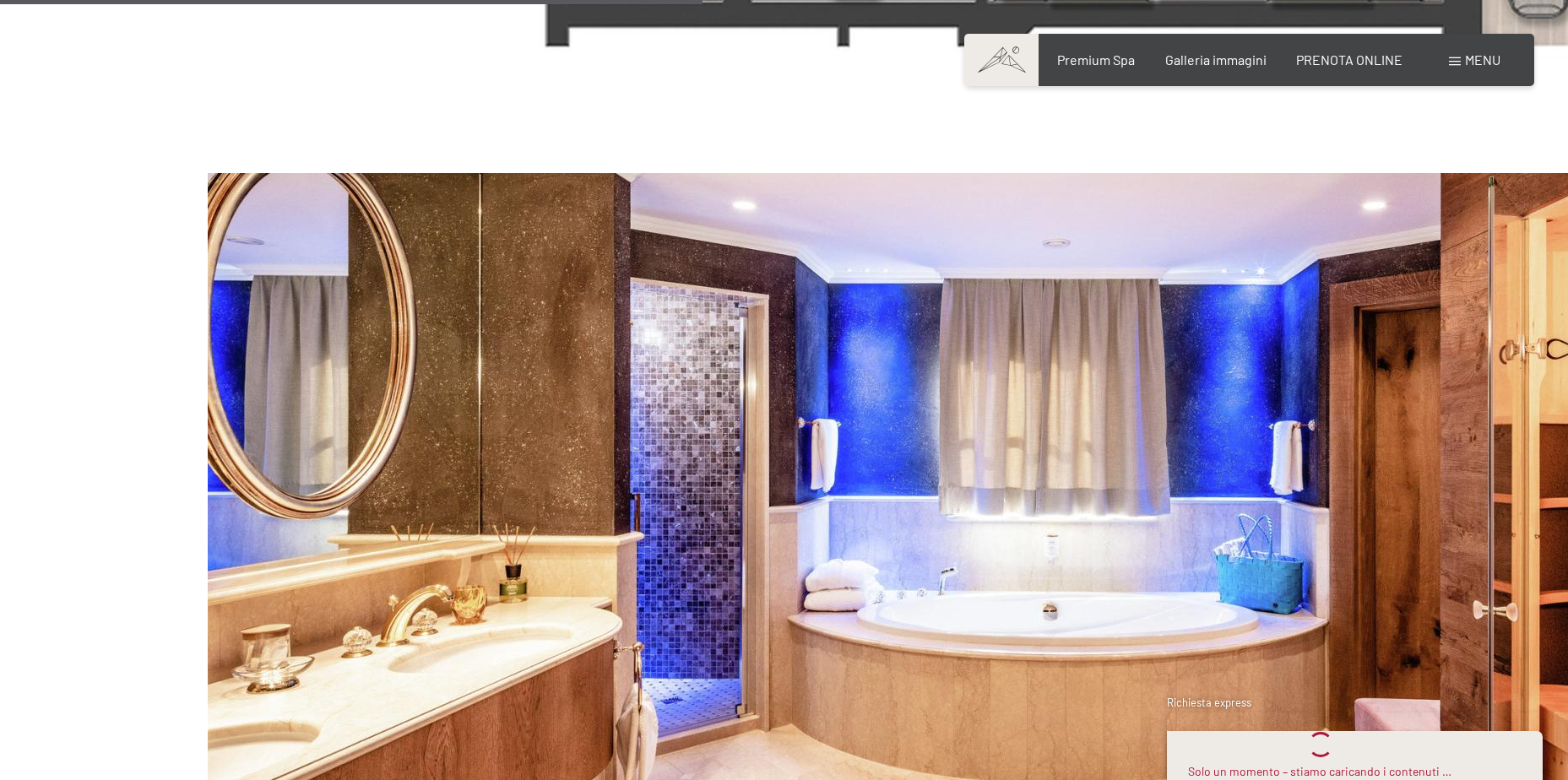
scroll to position [10144, 0]
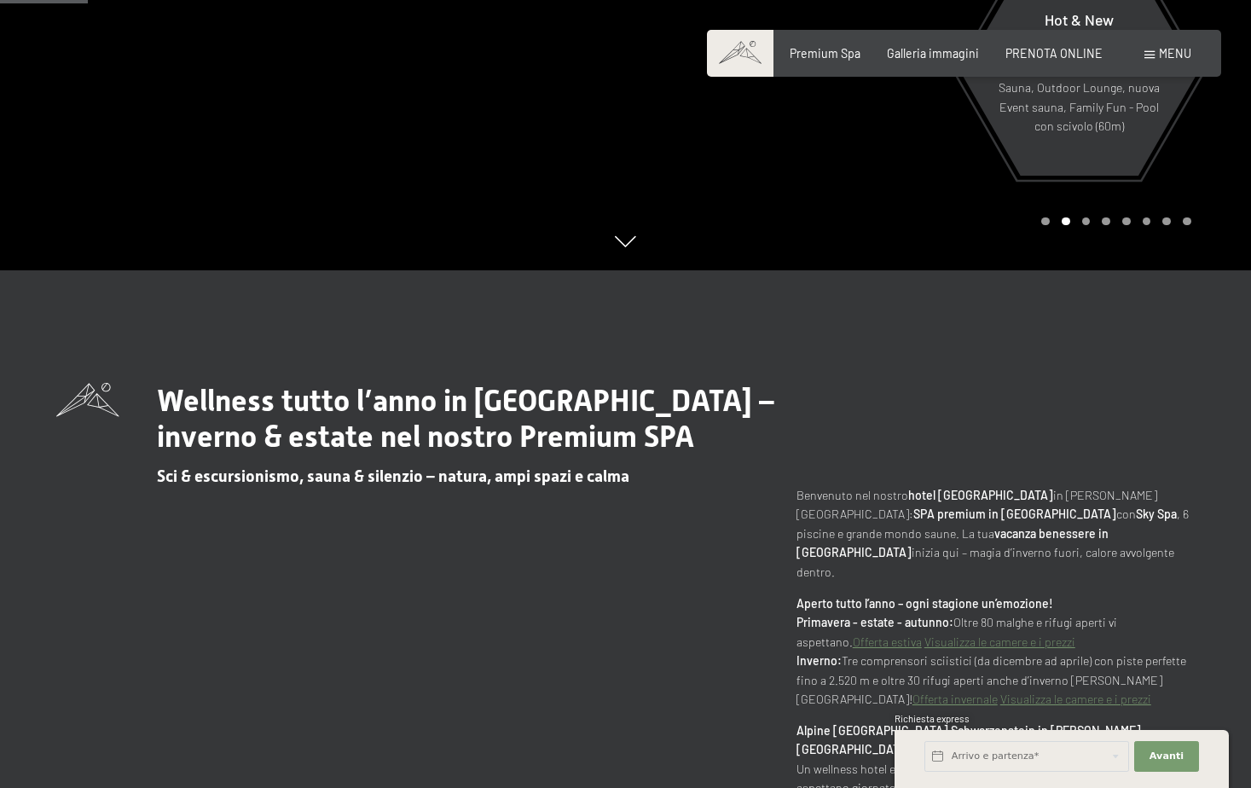
scroll to position [682, 0]
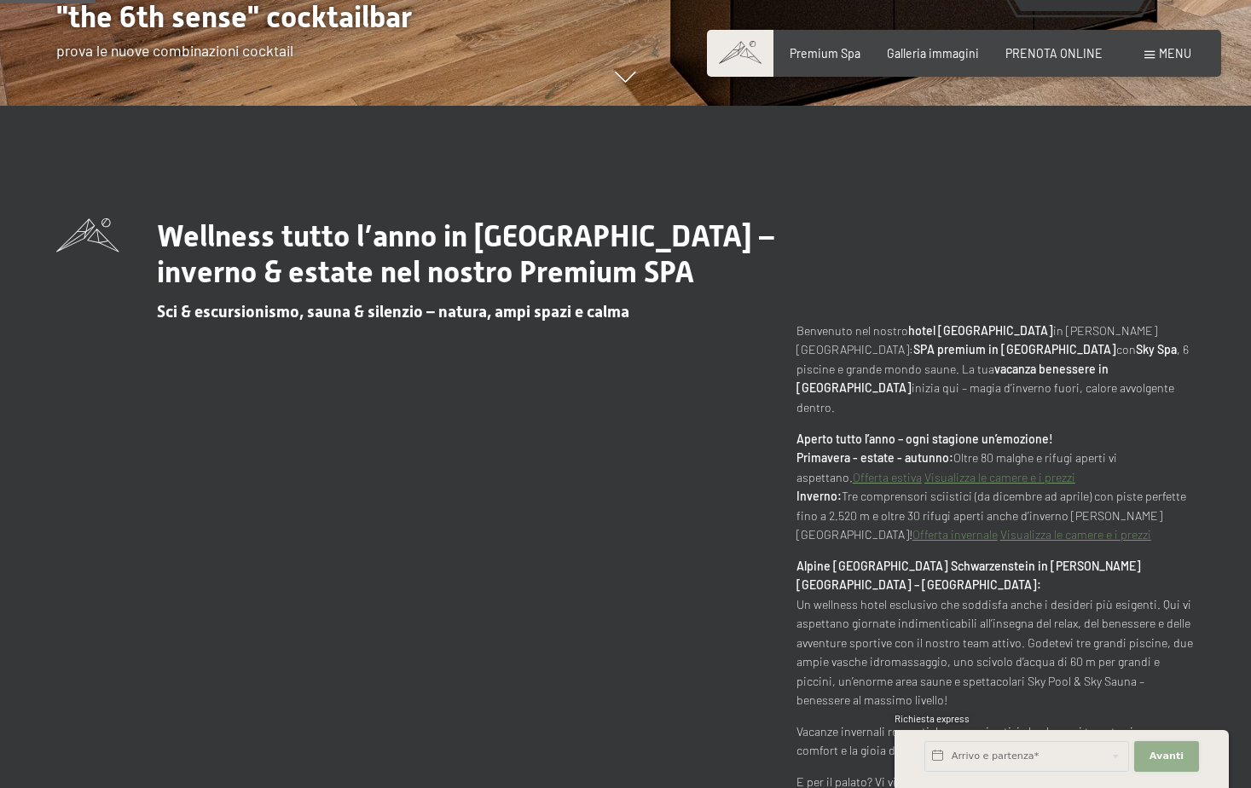
click at [1145, 749] on button "Avanti Nascondere i campi dell'indirizzo" at bounding box center [1167, 756] width 65 height 31
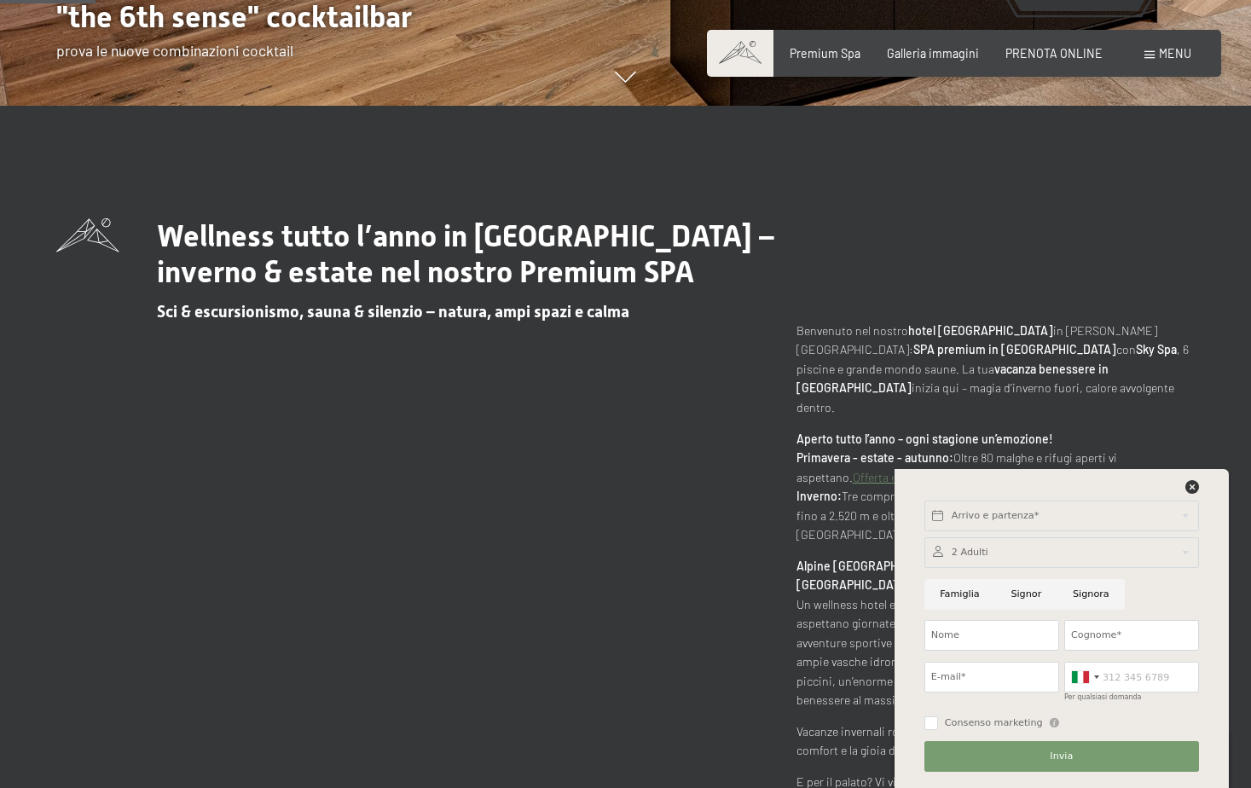
scroll to position [0, 0]
click at [1187, 480] on icon at bounding box center [1193, 487] width 14 height 14
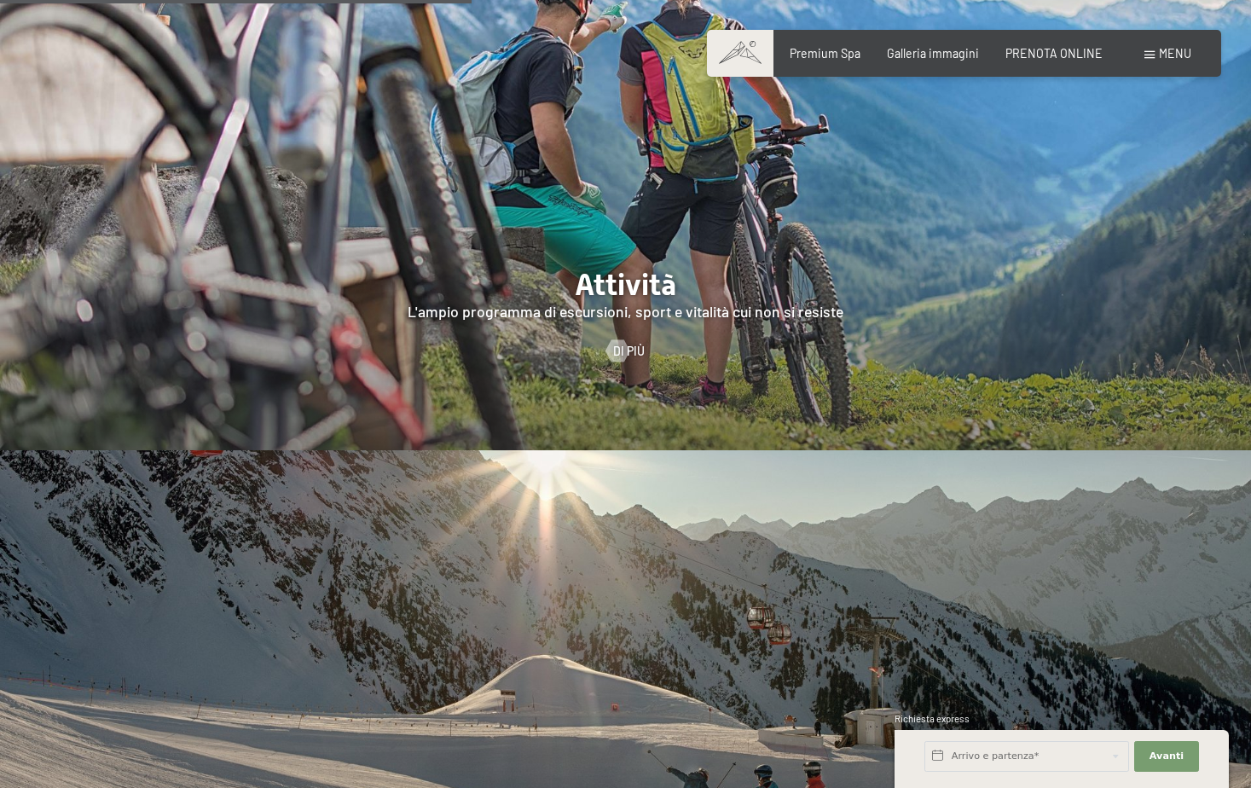
scroll to position [3327, 0]
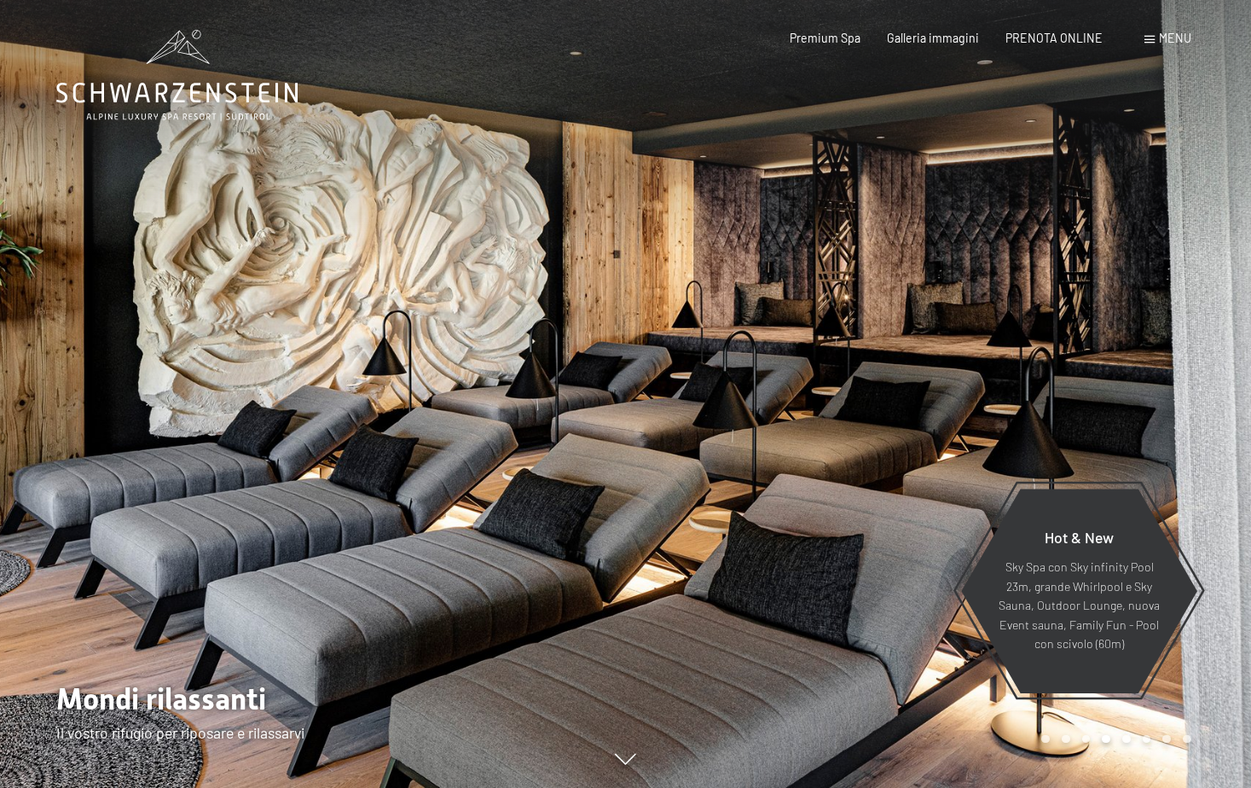
click at [629, 769] on div at bounding box center [939, 394] width 626 height 788
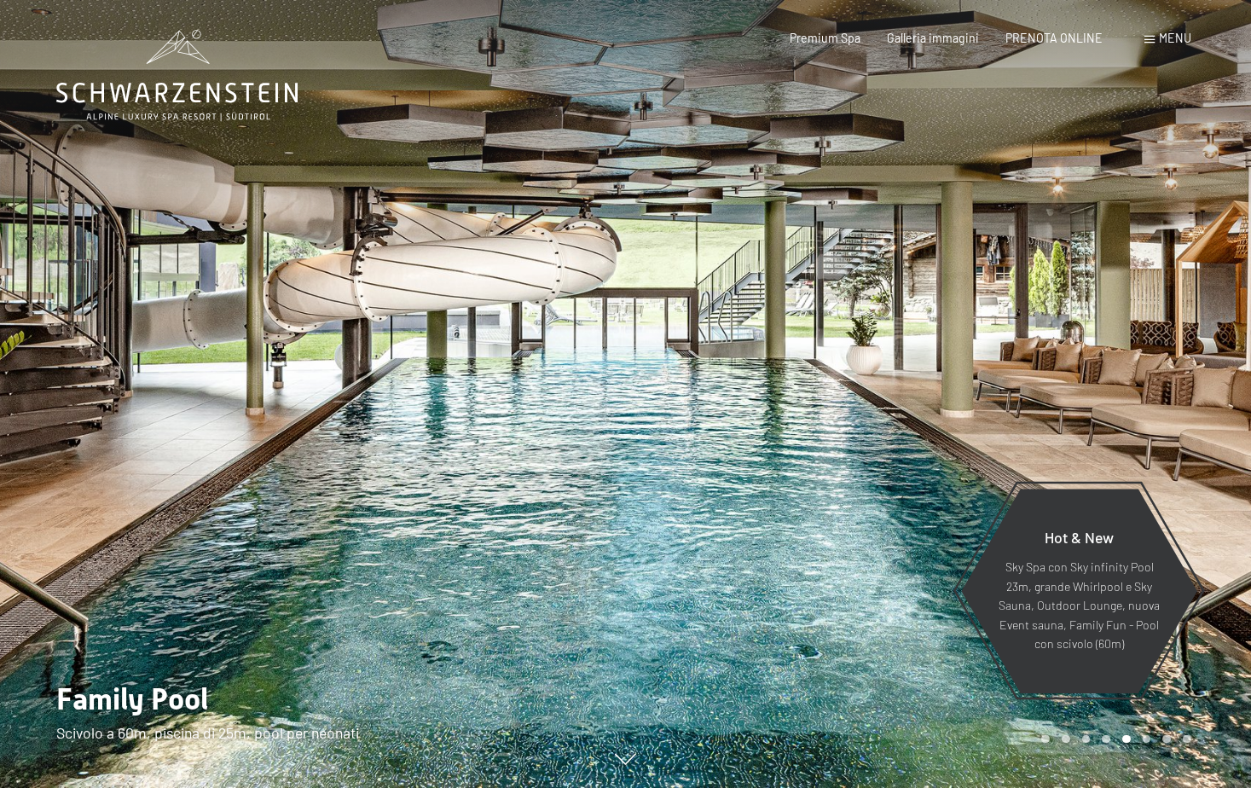
click at [629, 766] on icon at bounding box center [625, 760] width 21 height 11
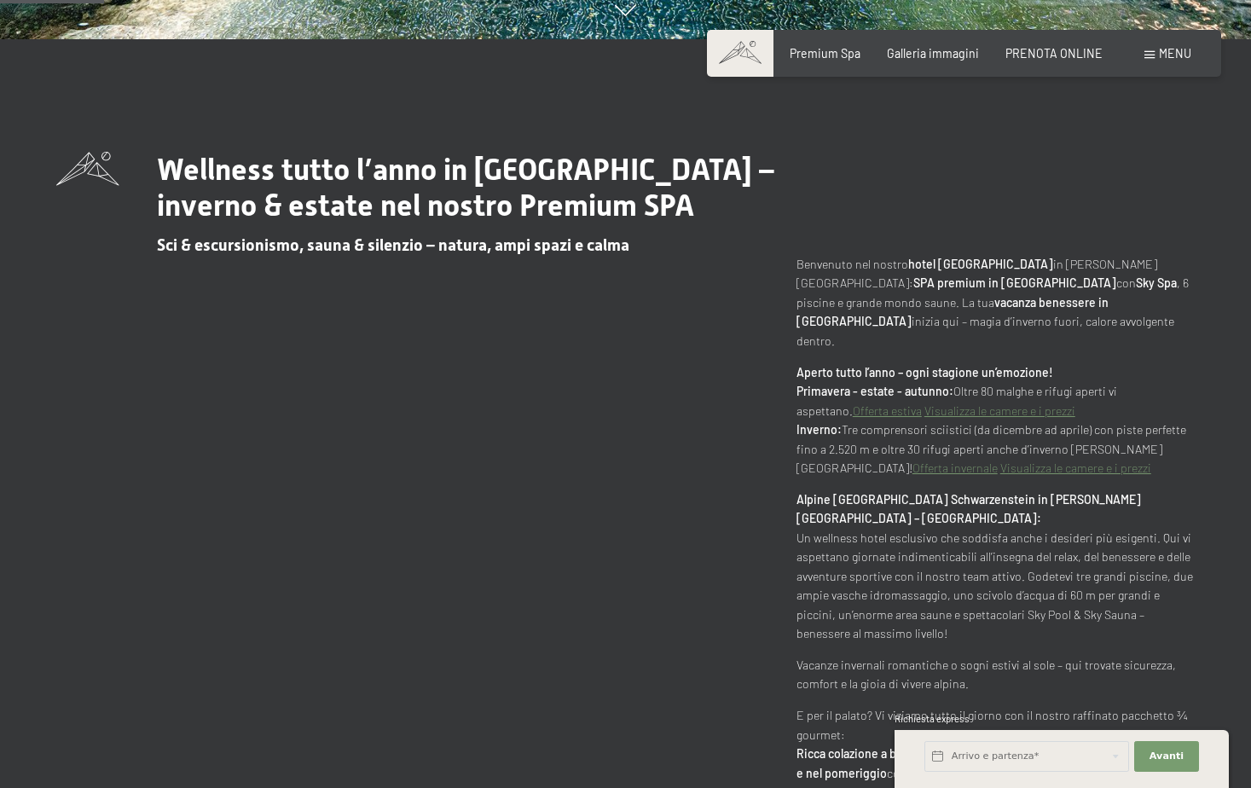
scroll to position [750, 0]
click at [1172, 765] on button "Avanti Nascondere i campi dell'indirizzo" at bounding box center [1167, 756] width 65 height 31
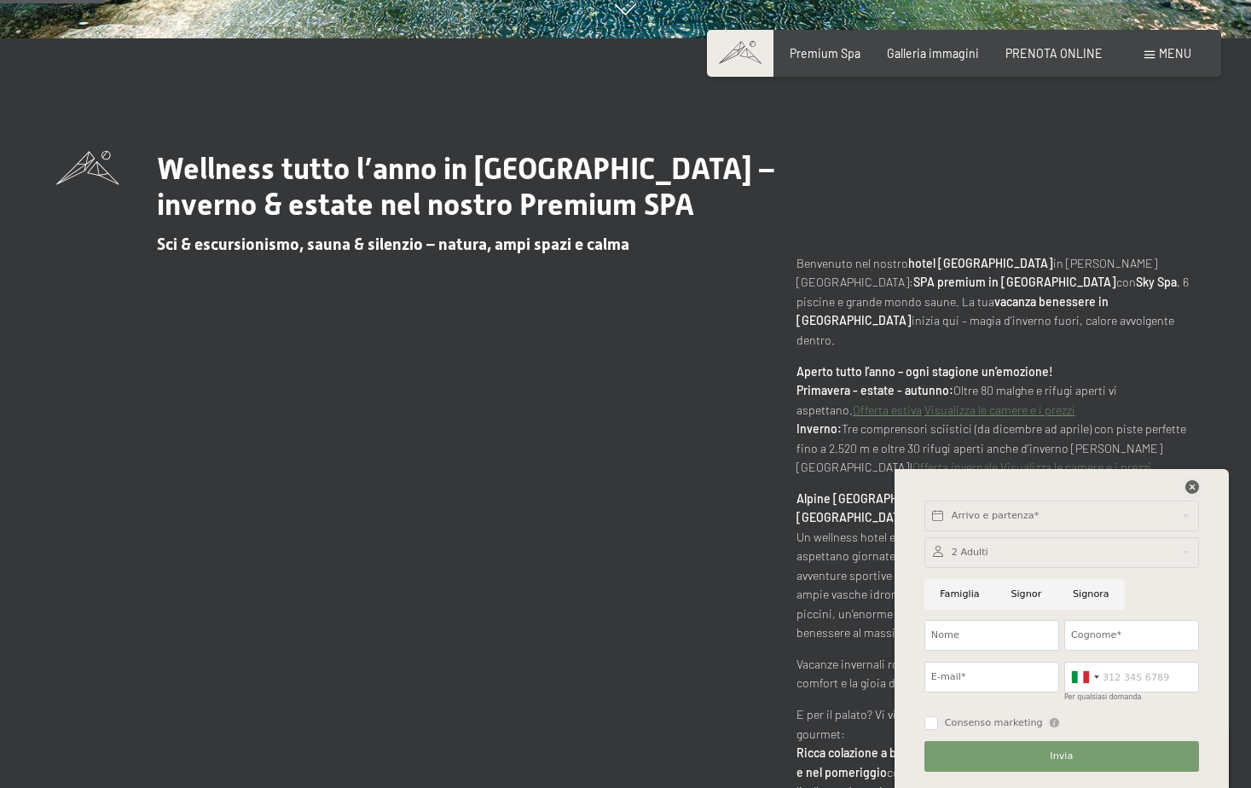
click at [1196, 488] on icon at bounding box center [1193, 487] width 14 height 14
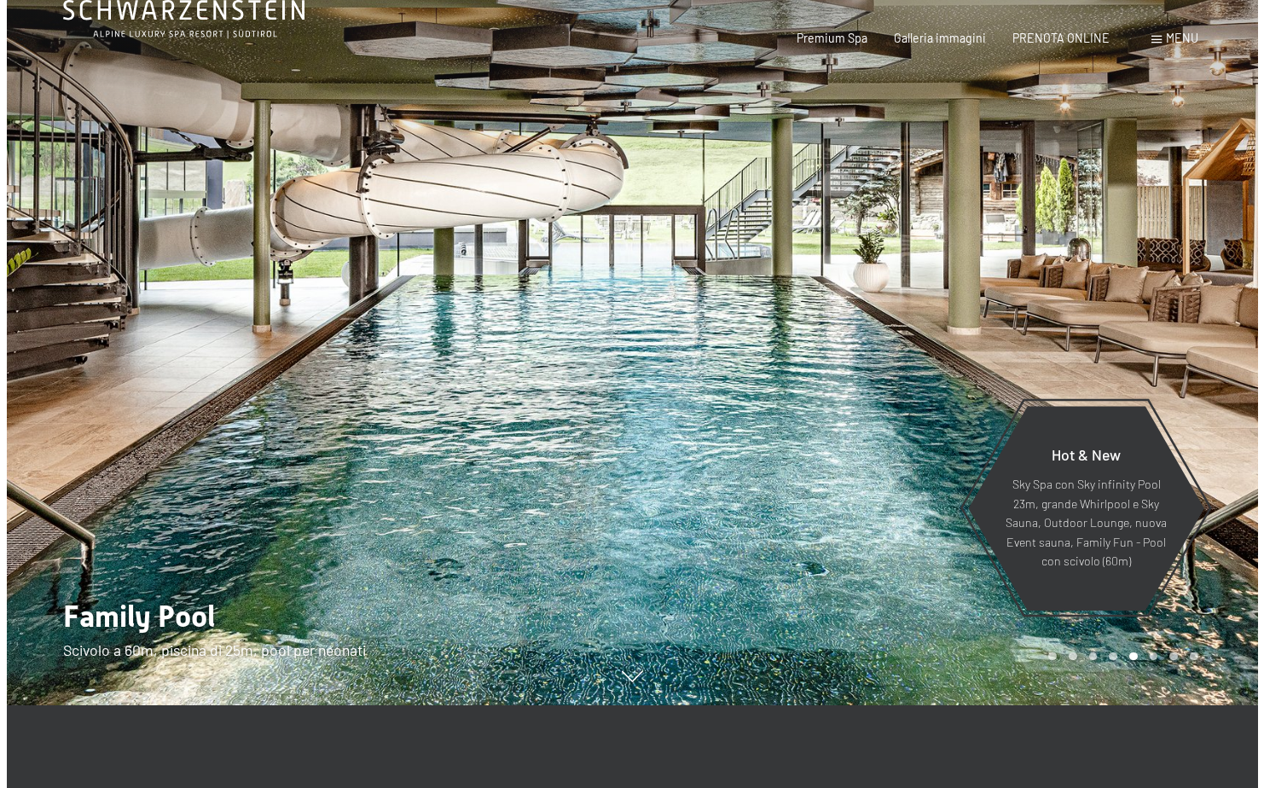
scroll to position [0, 0]
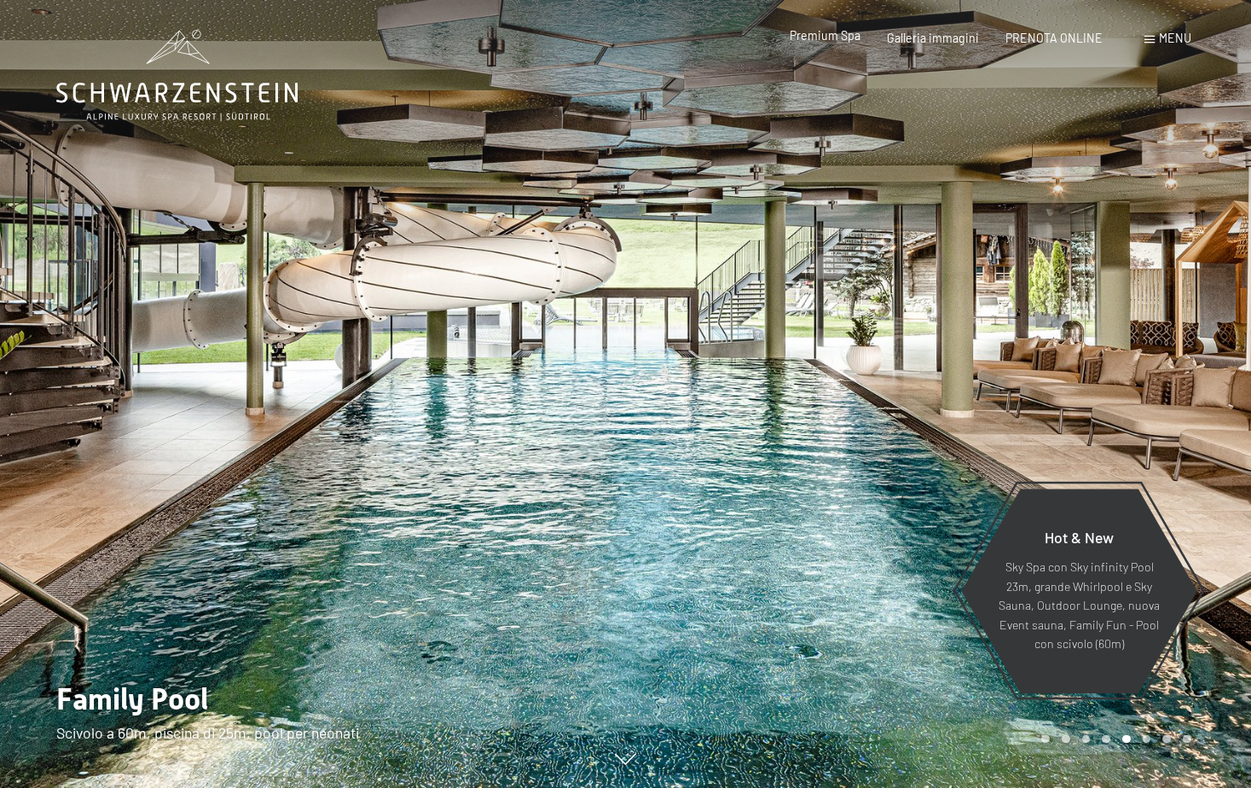
click at [832, 34] on span "Premium Spa" at bounding box center [825, 35] width 71 height 15
click at [1175, 38] on span "Menu" at bounding box center [1175, 38] width 32 height 15
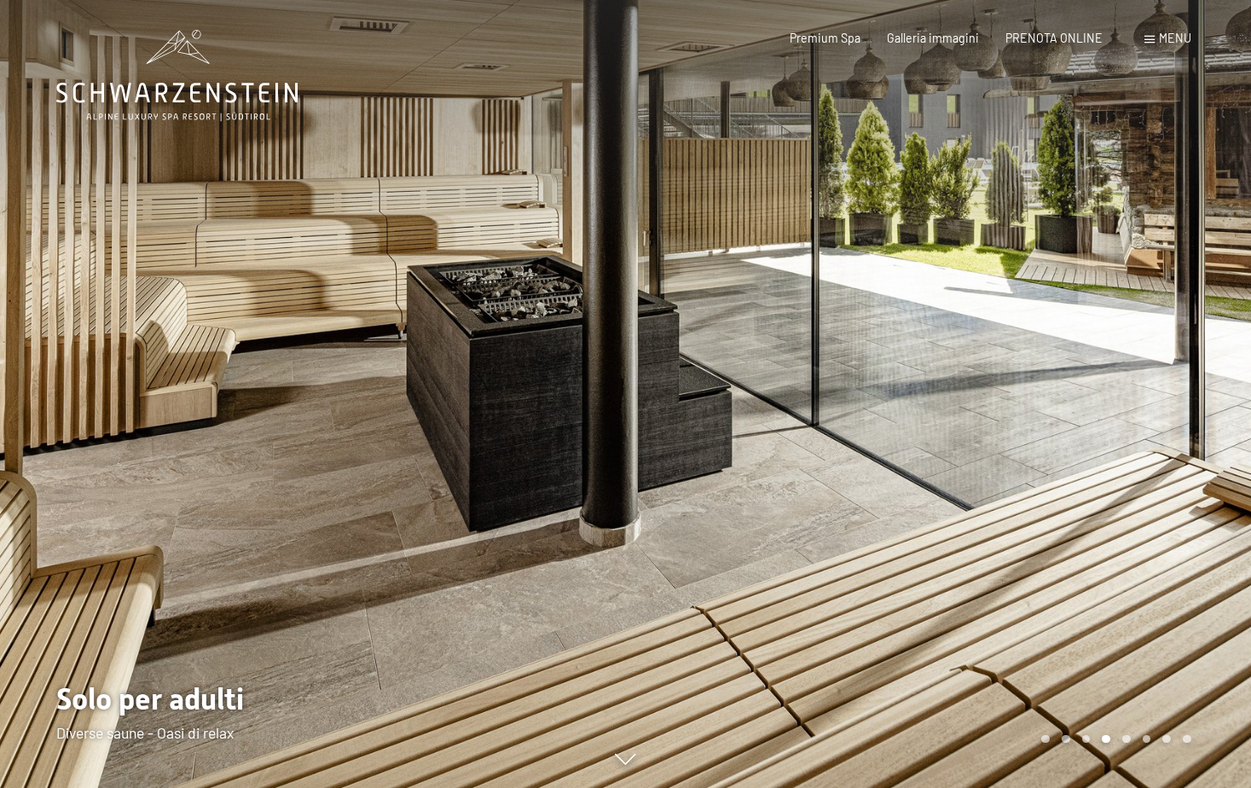
click at [1077, 412] on div at bounding box center [939, 394] width 626 height 788
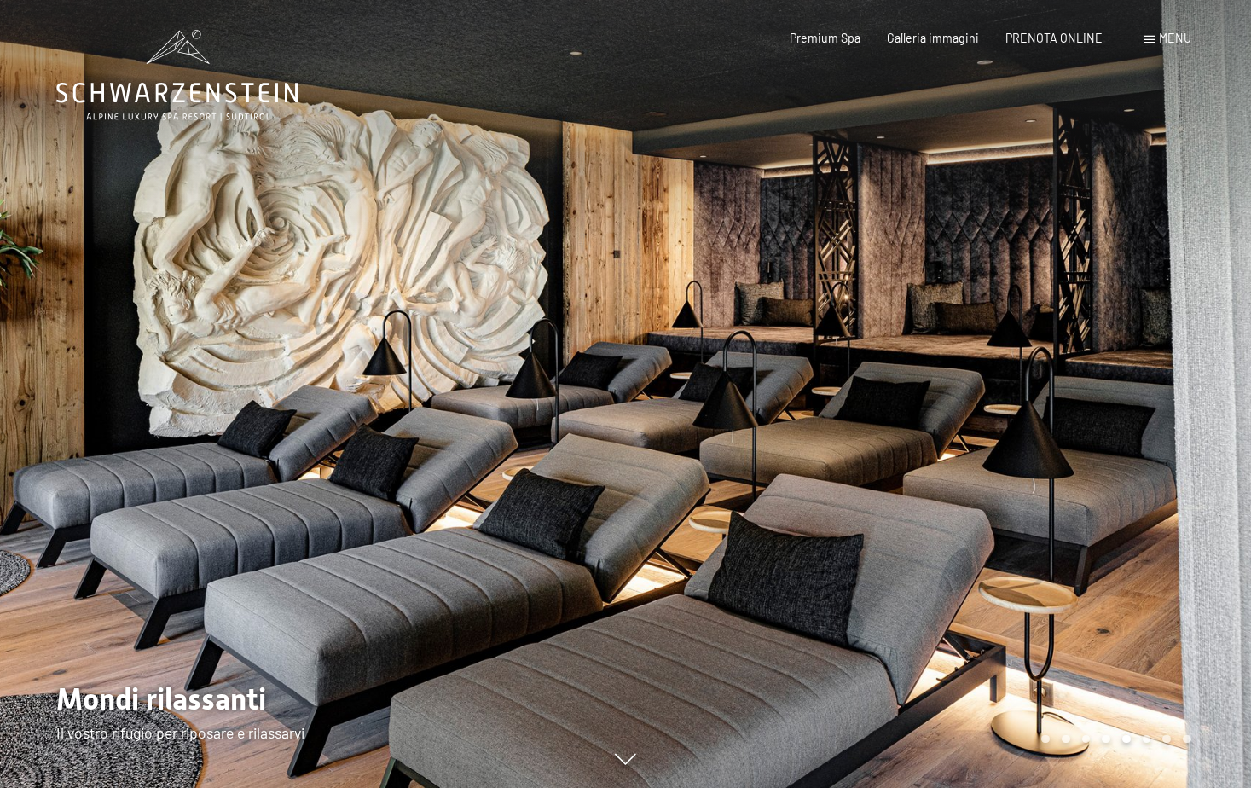
click at [1077, 412] on div at bounding box center [939, 394] width 626 height 788
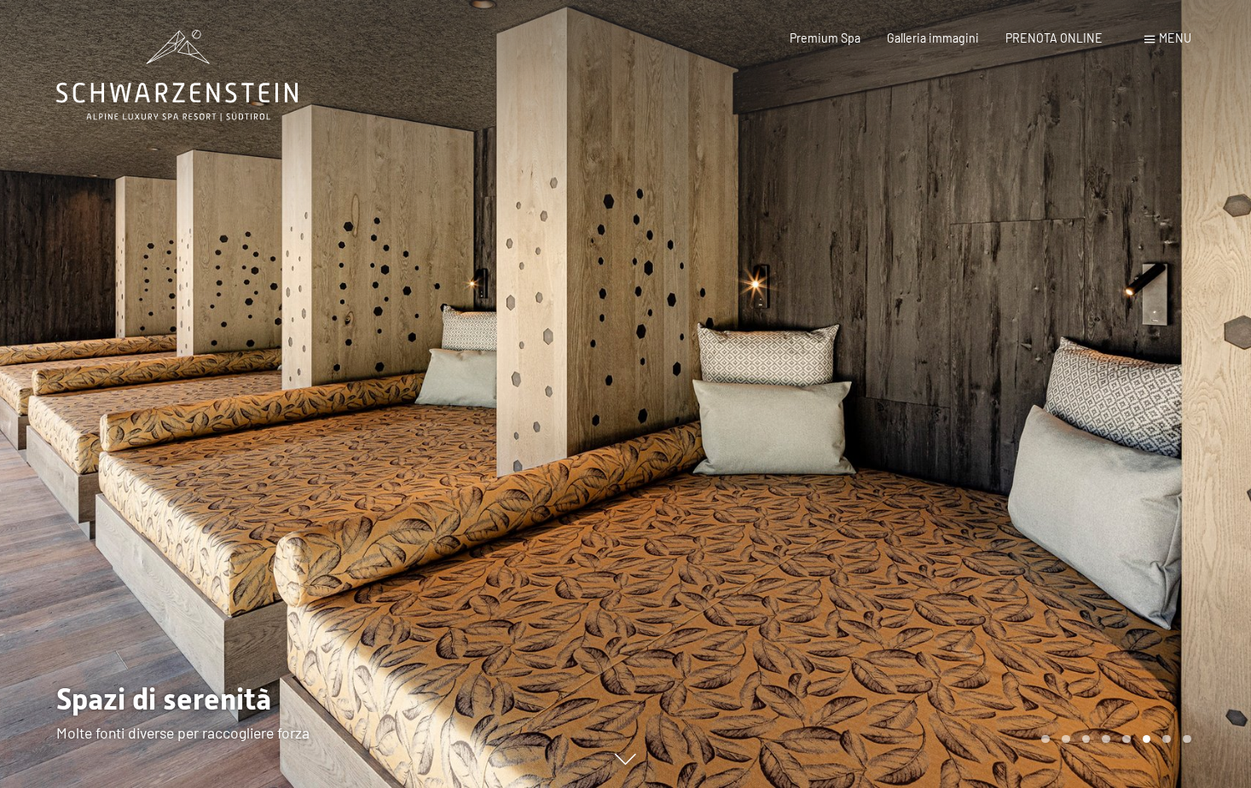
click at [1077, 412] on div at bounding box center [939, 394] width 626 height 788
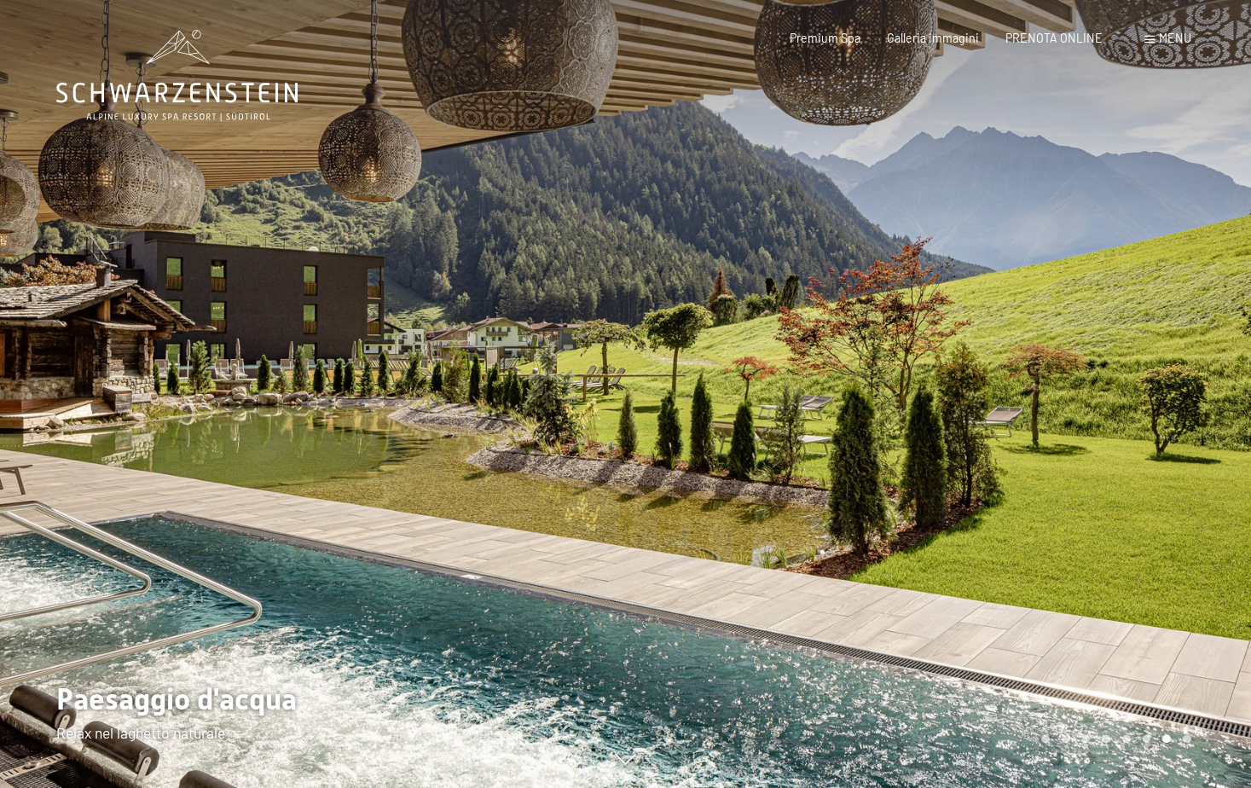
click at [1077, 412] on div at bounding box center [939, 394] width 626 height 788
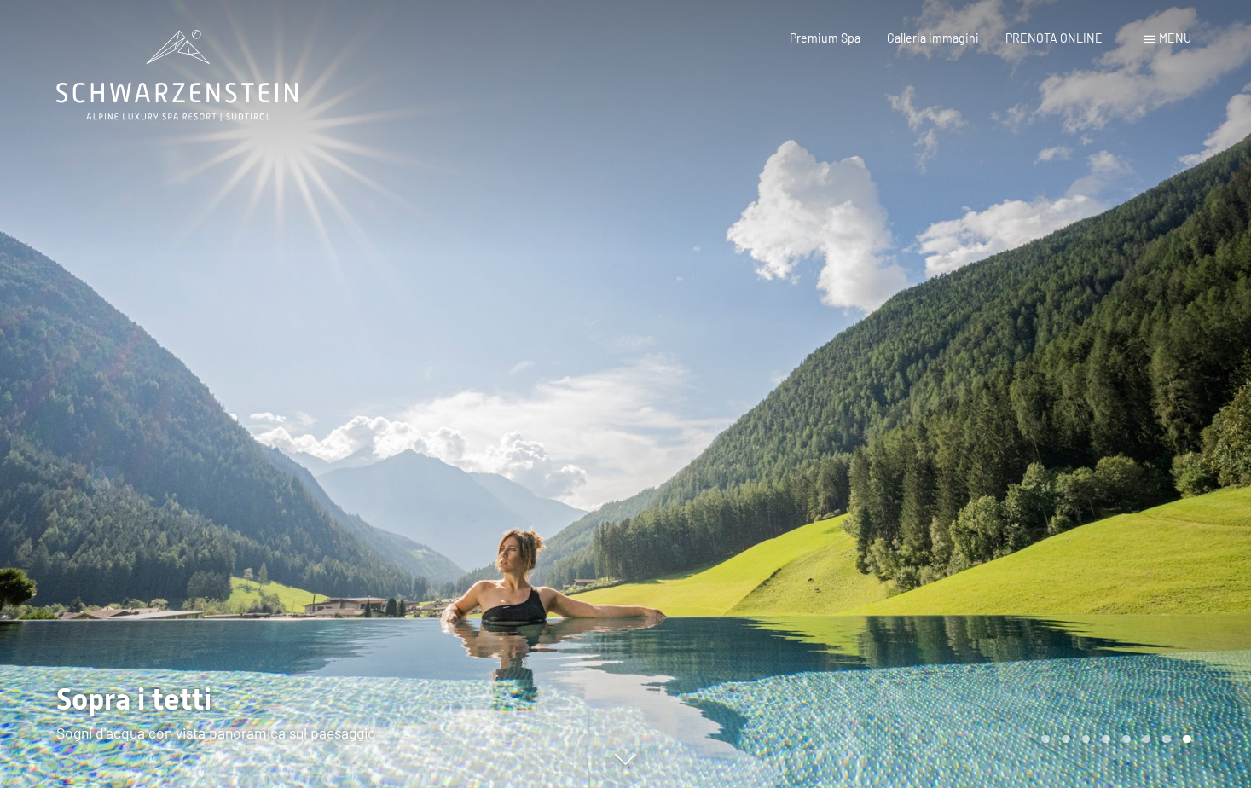
click at [1077, 412] on div at bounding box center [939, 394] width 626 height 788
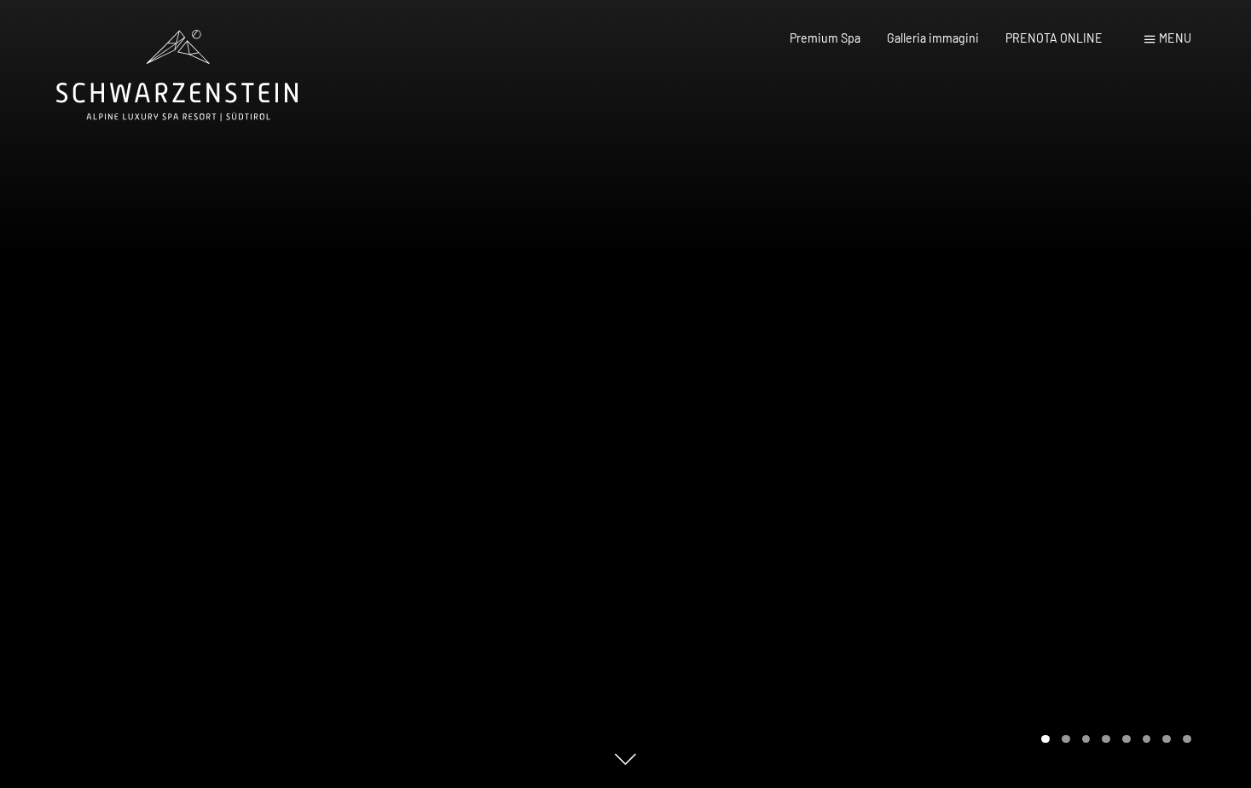
click at [1077, 412] on div at bounding box center [939, 394] width 626 height 788
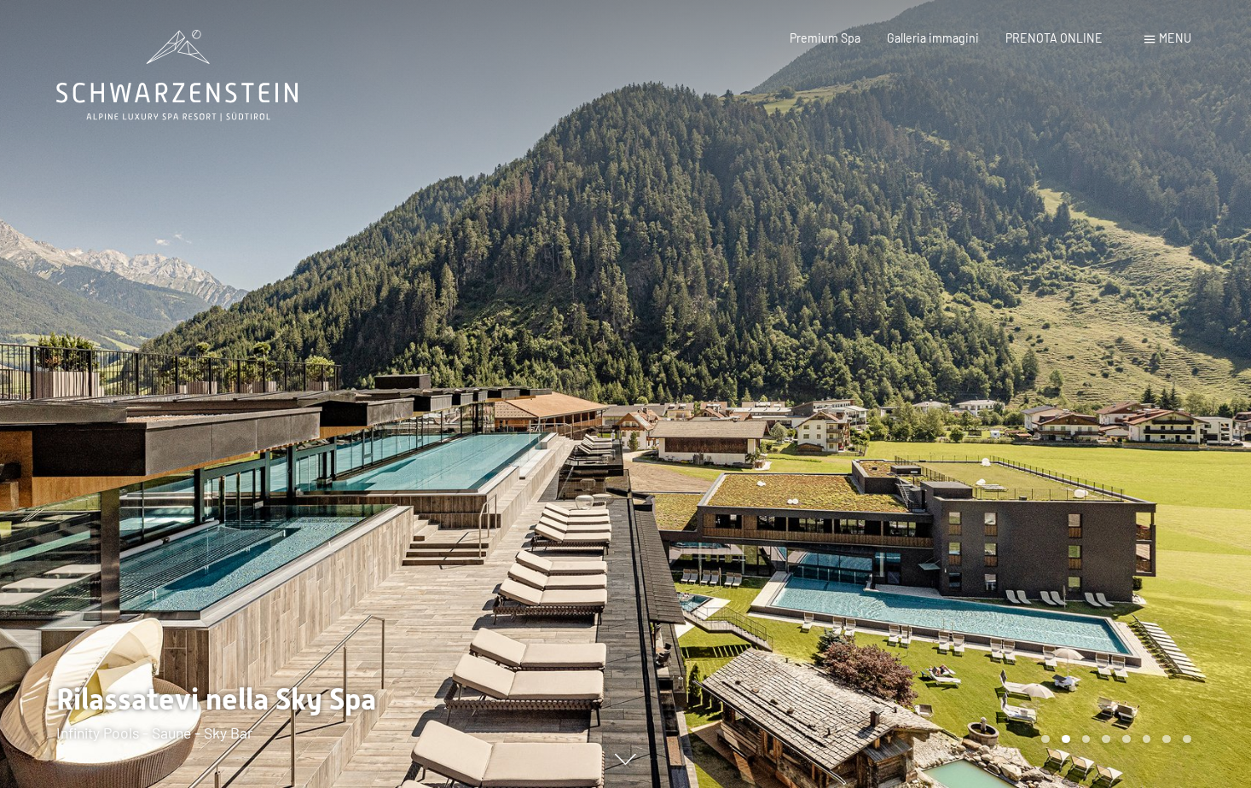
click at [1077, 412] on div at bounding box center [939, 394] width 626 height 788
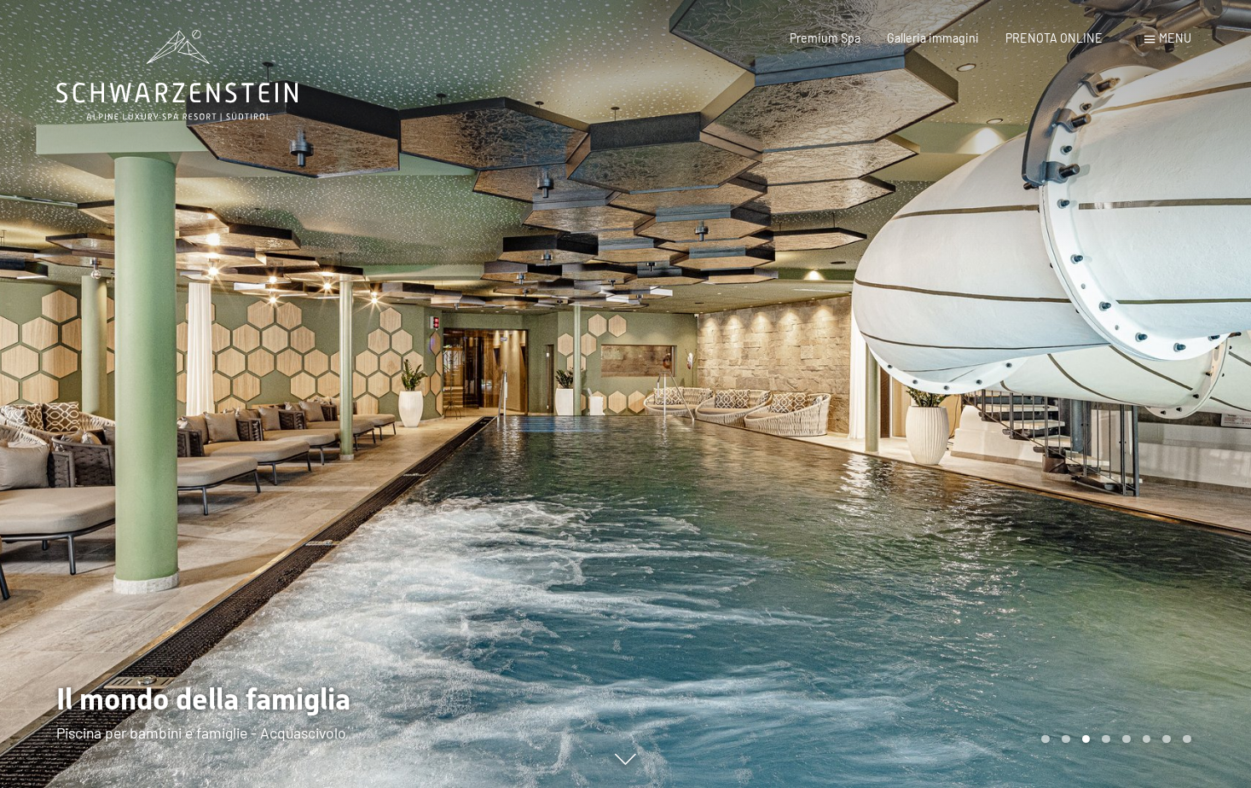
click at [1077, 412] on div at bounding box center [939, 394] width 626 height 788
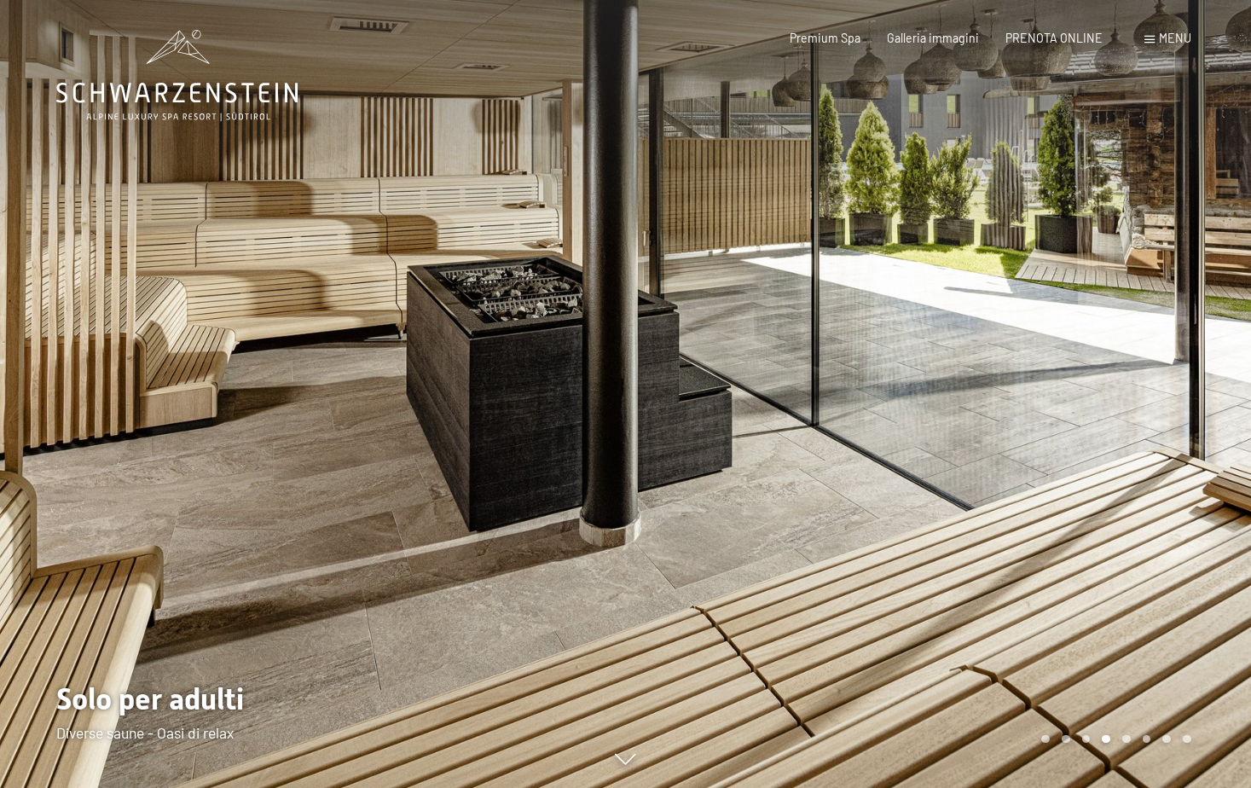
click at [1077, 412] on div at bounding box center [939, 394] width 626 height 788
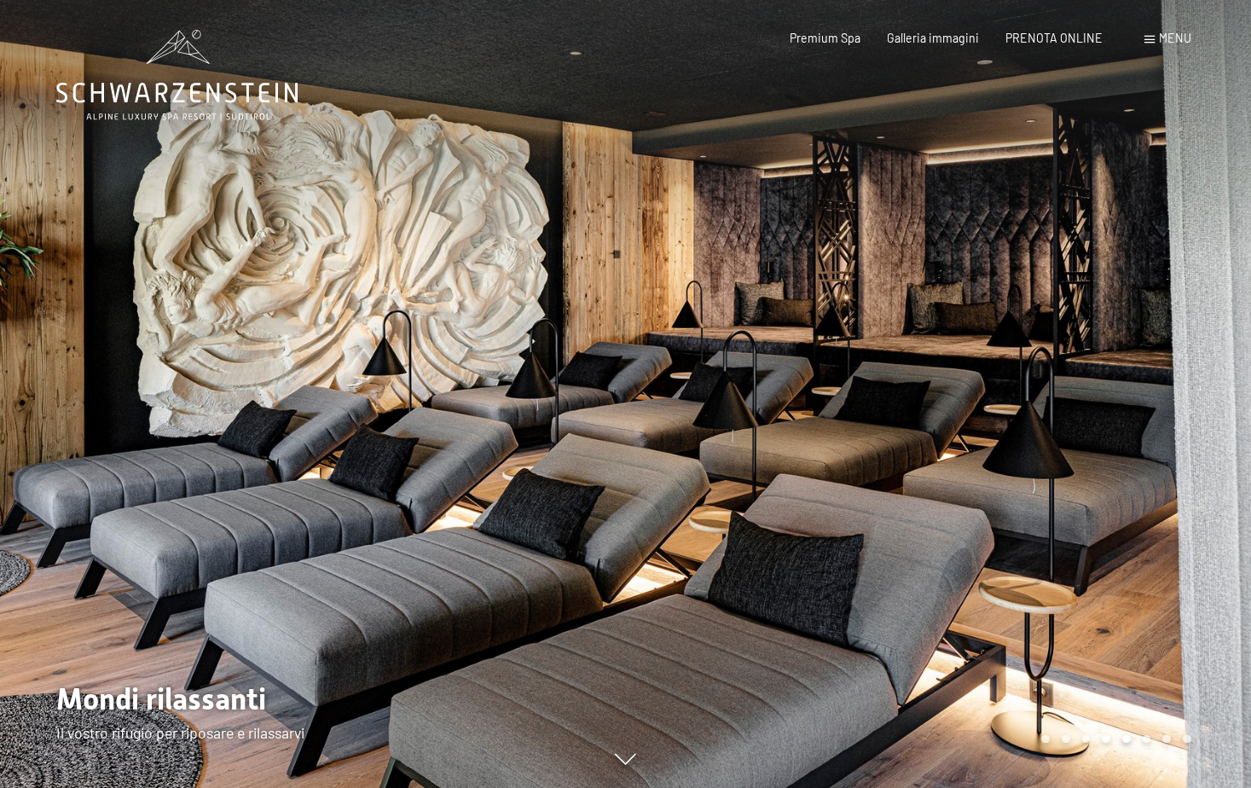
click at [1077, 412] on div at bounding box center [939, 394] width 626 height 788
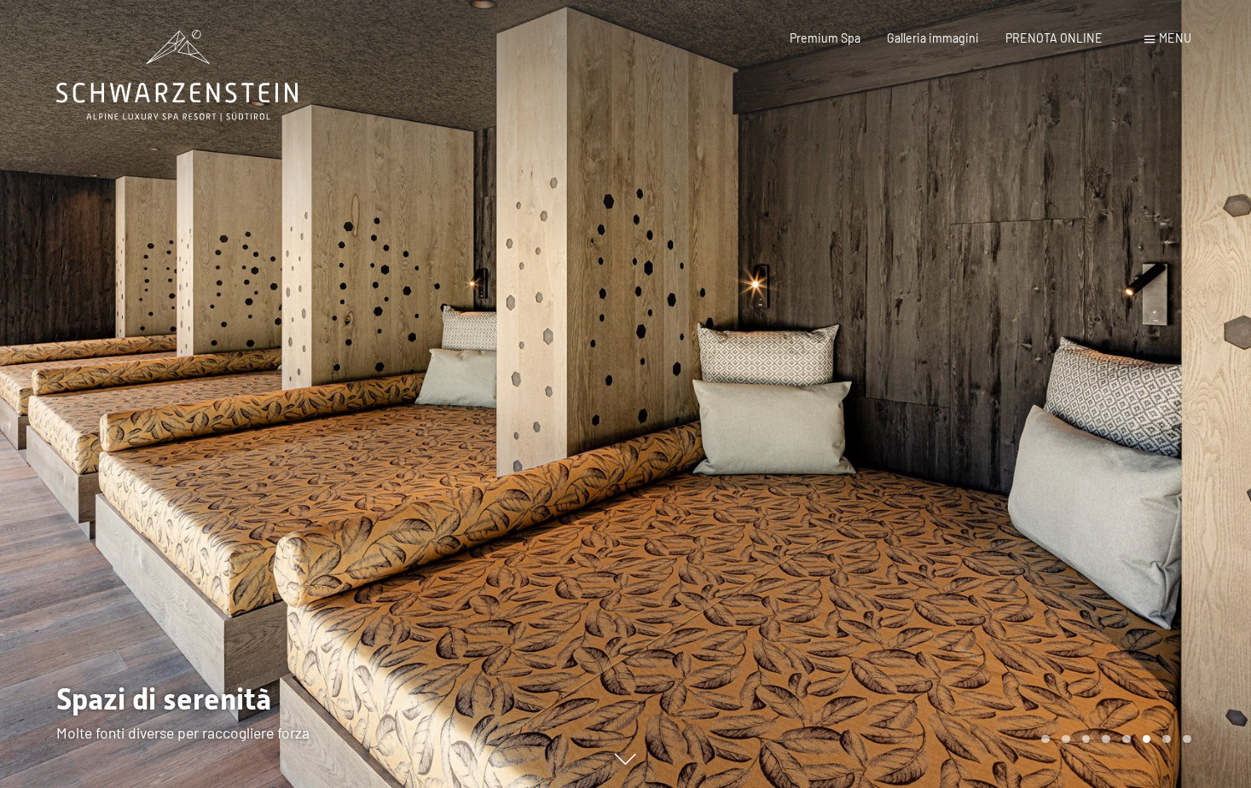
click at [1077, 412] on div at bounding box center [939, 394] width 626 height 788
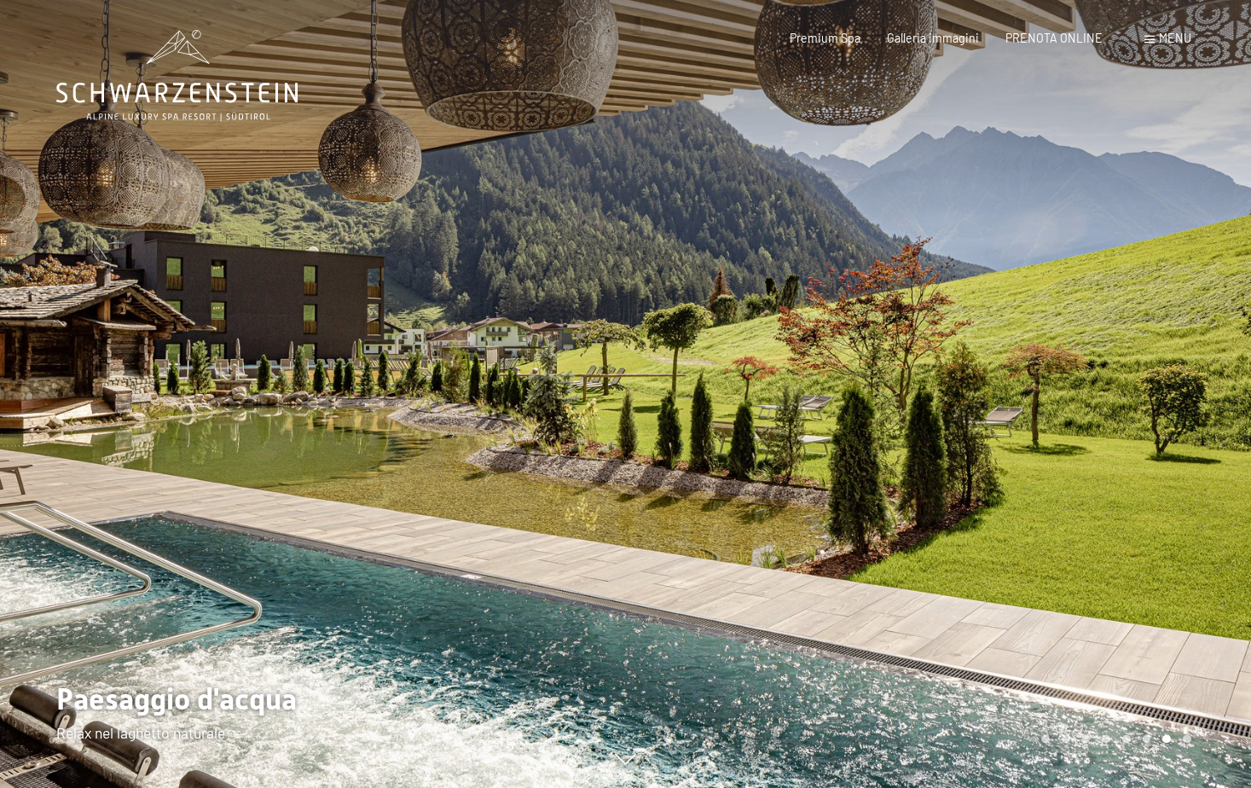
click at [1077, 412] on div at bounding box center [939, 394] width 626 height 788
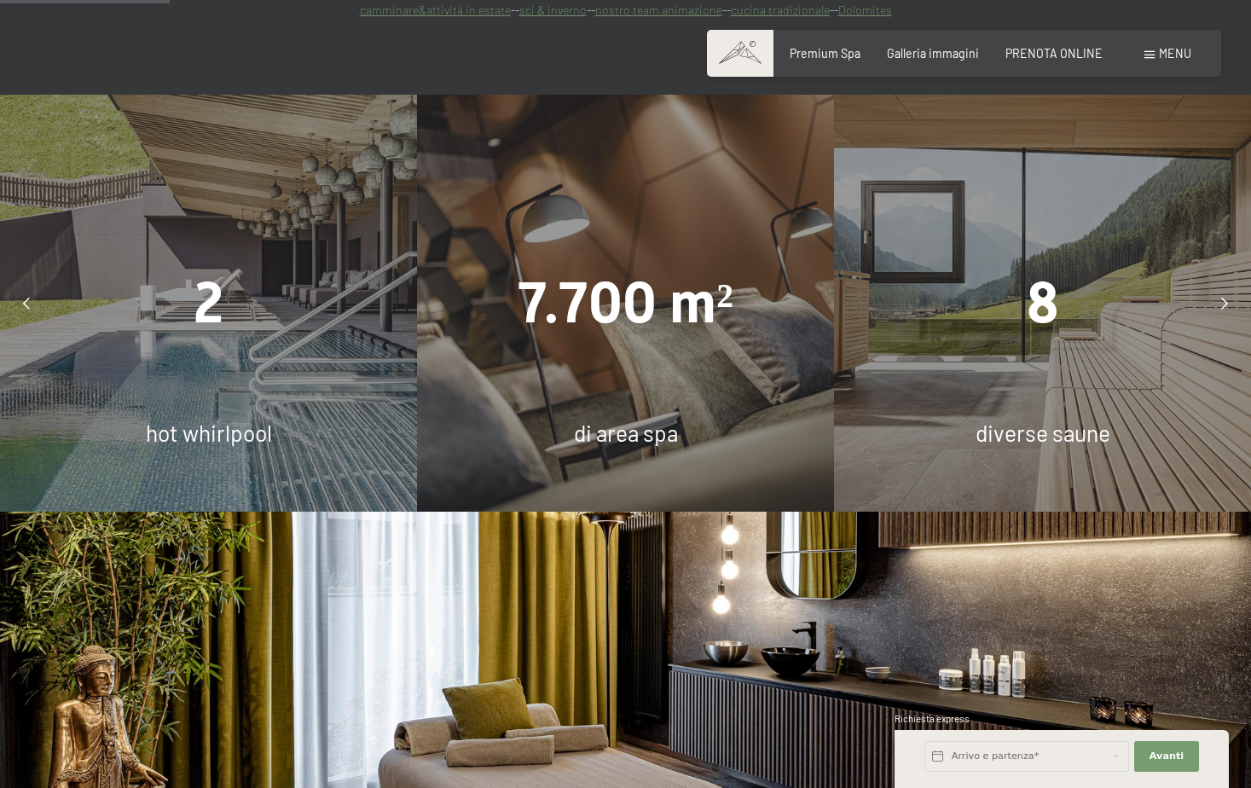
scroll to position [1450, 0]
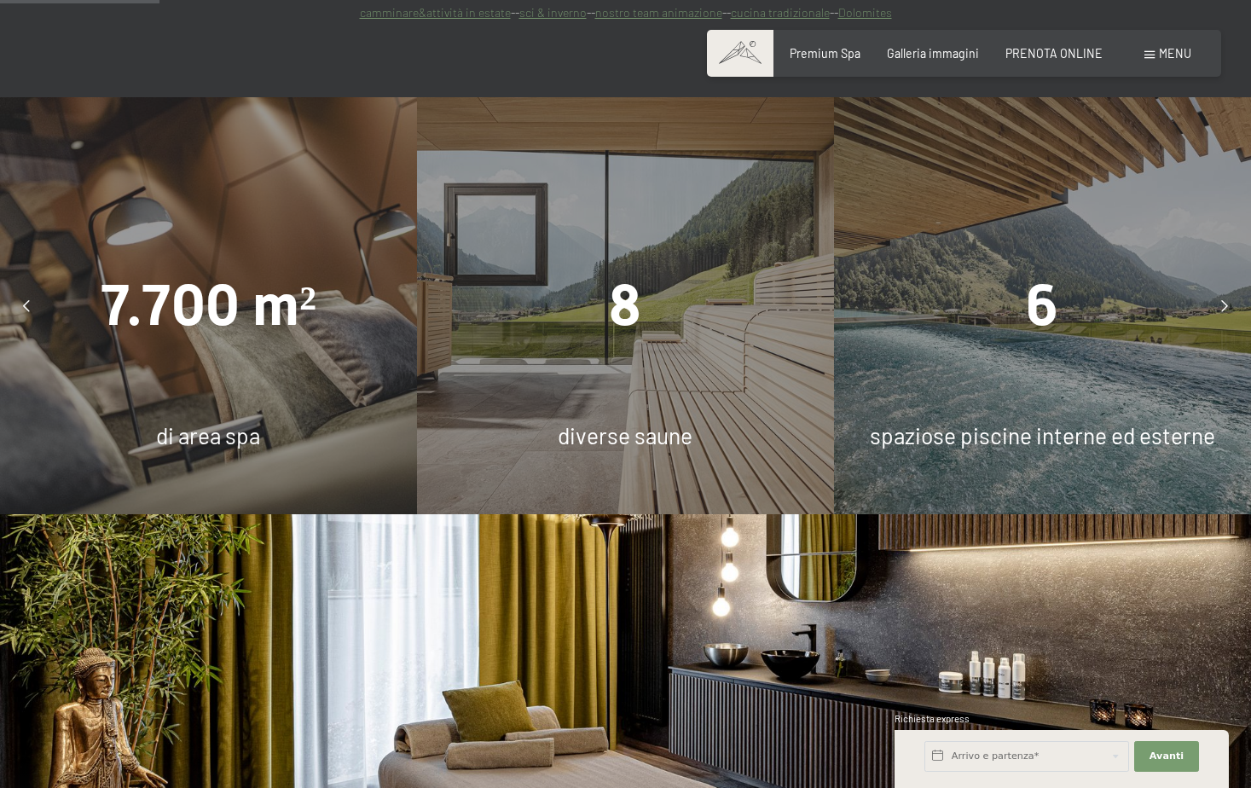
click at [1231, 287] on div at bounding box center [1225, 306] width 38 height 38
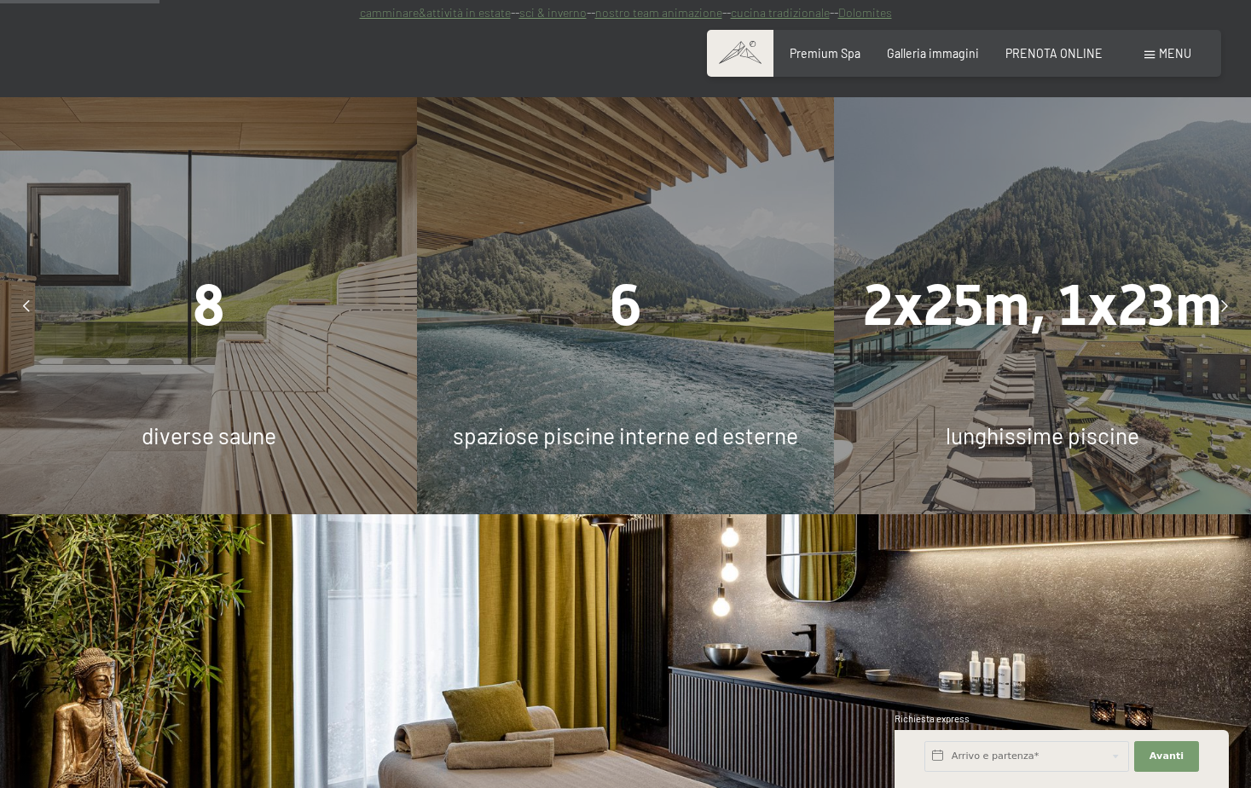
click at [1223, 300] on icon at bounding box center [1225, 306] width 7 height 12
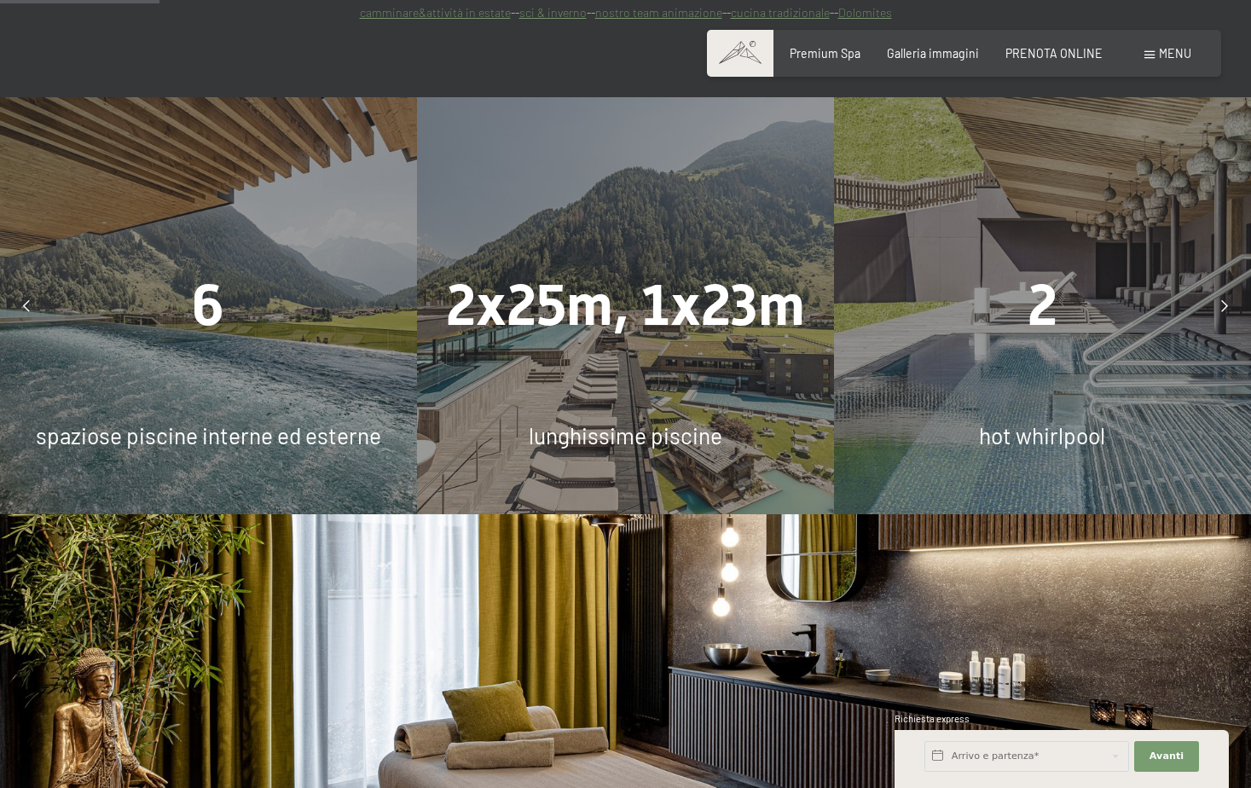
click at [1223, 300] on icon at bounding box center [1225, 306] width 7 height 12
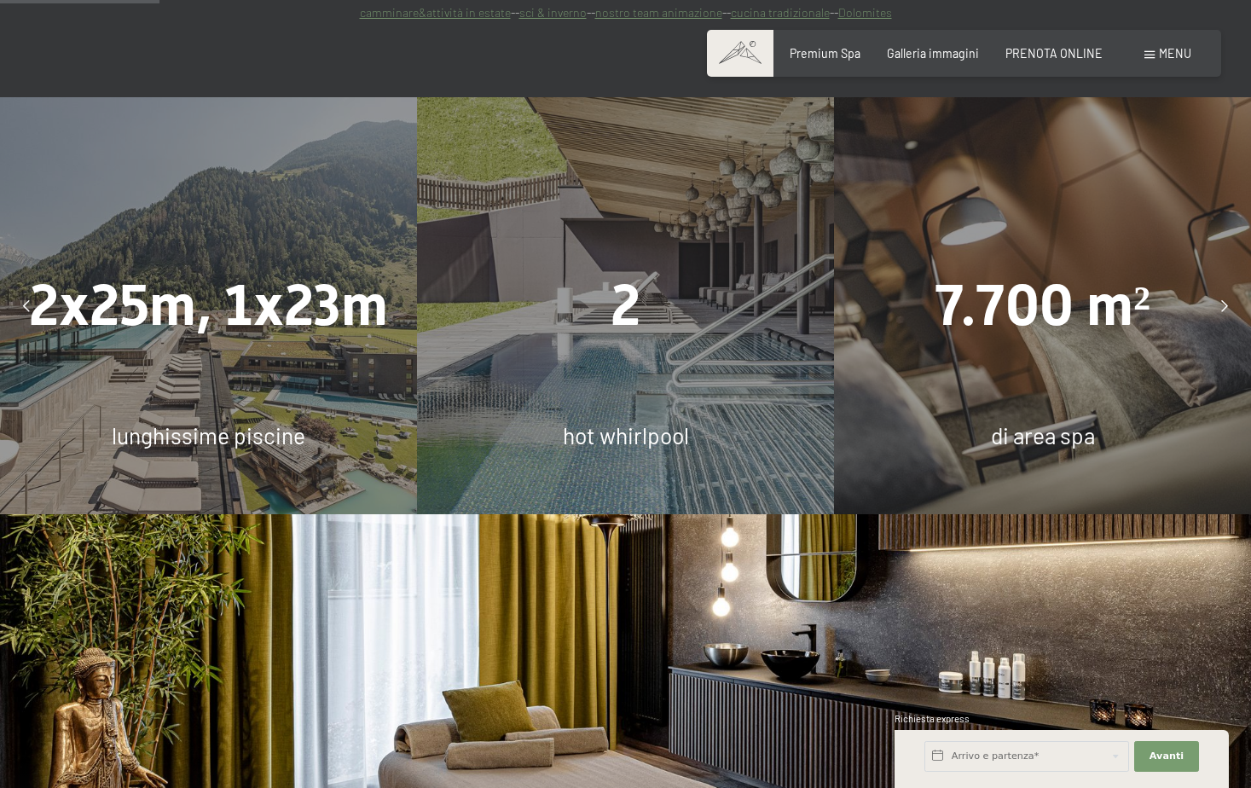
click at [1223, 300] on icon at bounding box center [1225, 306] width 7 height 12
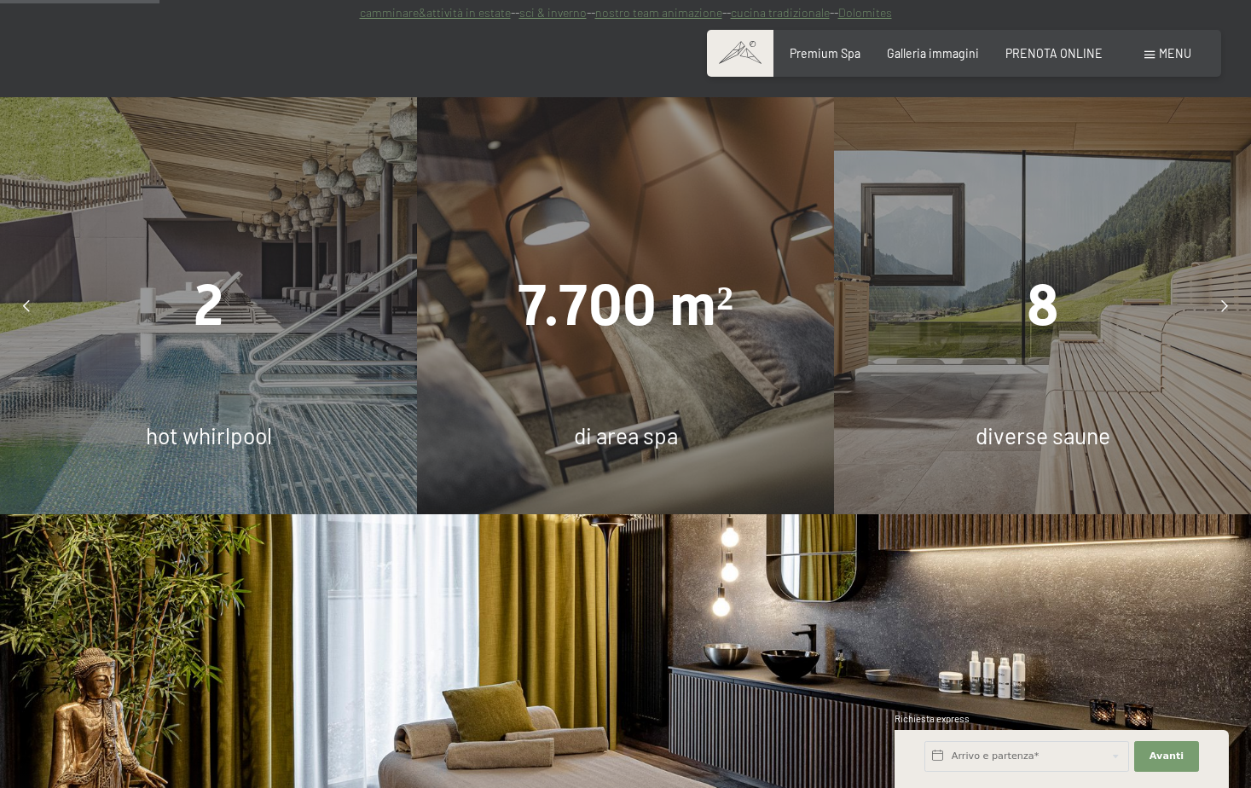
click at [1223, 300] on icon at bounding box center [1225, 306] width 7 height 12
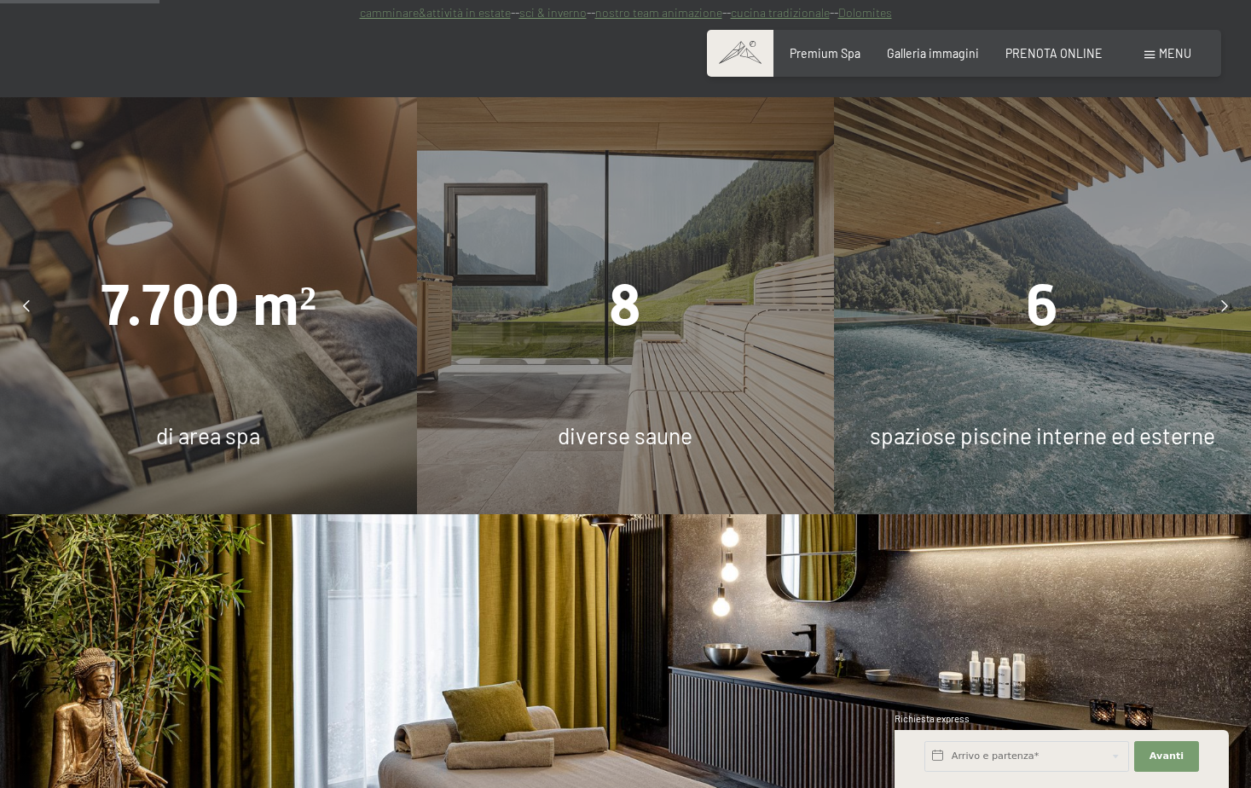
click at [1223, 300] on icon at bounding box center [1225, 306] width 7 height 12
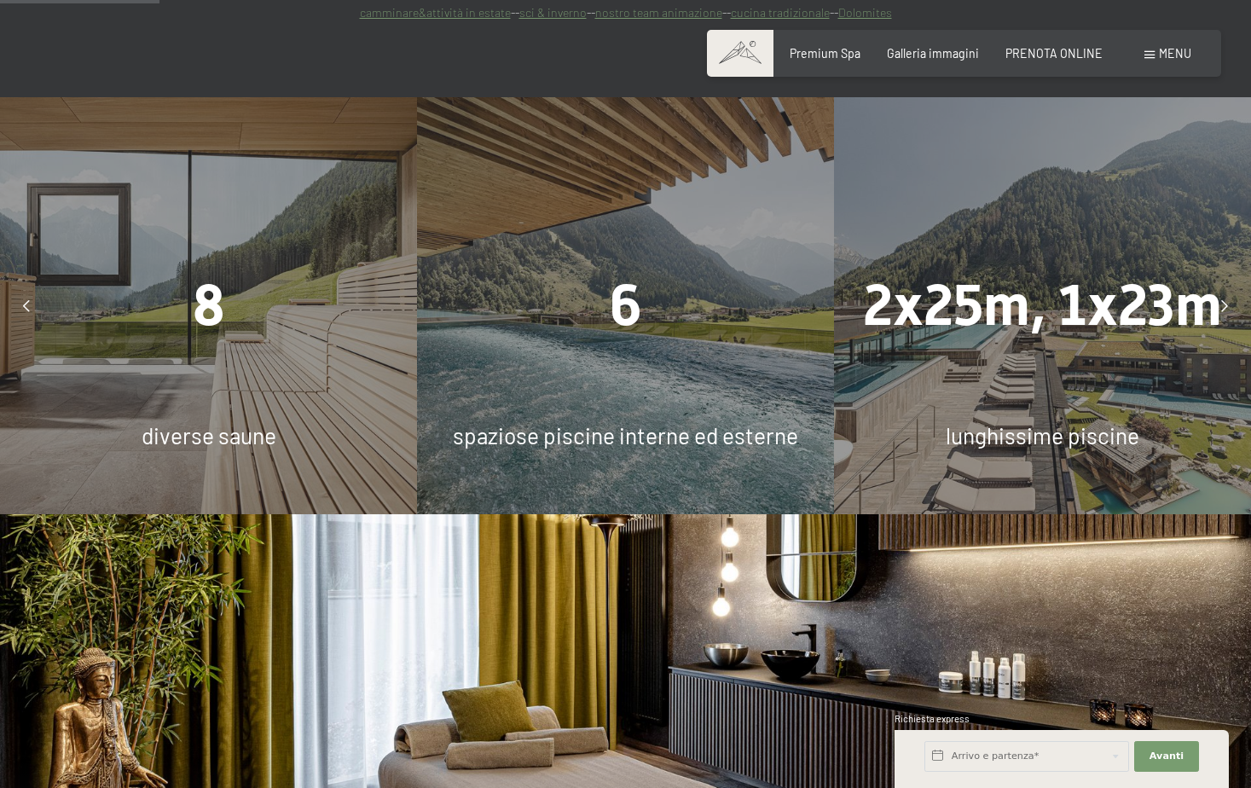
click at [1223, 300] on icon at bounding box center [1225, 306] width 7 height 12
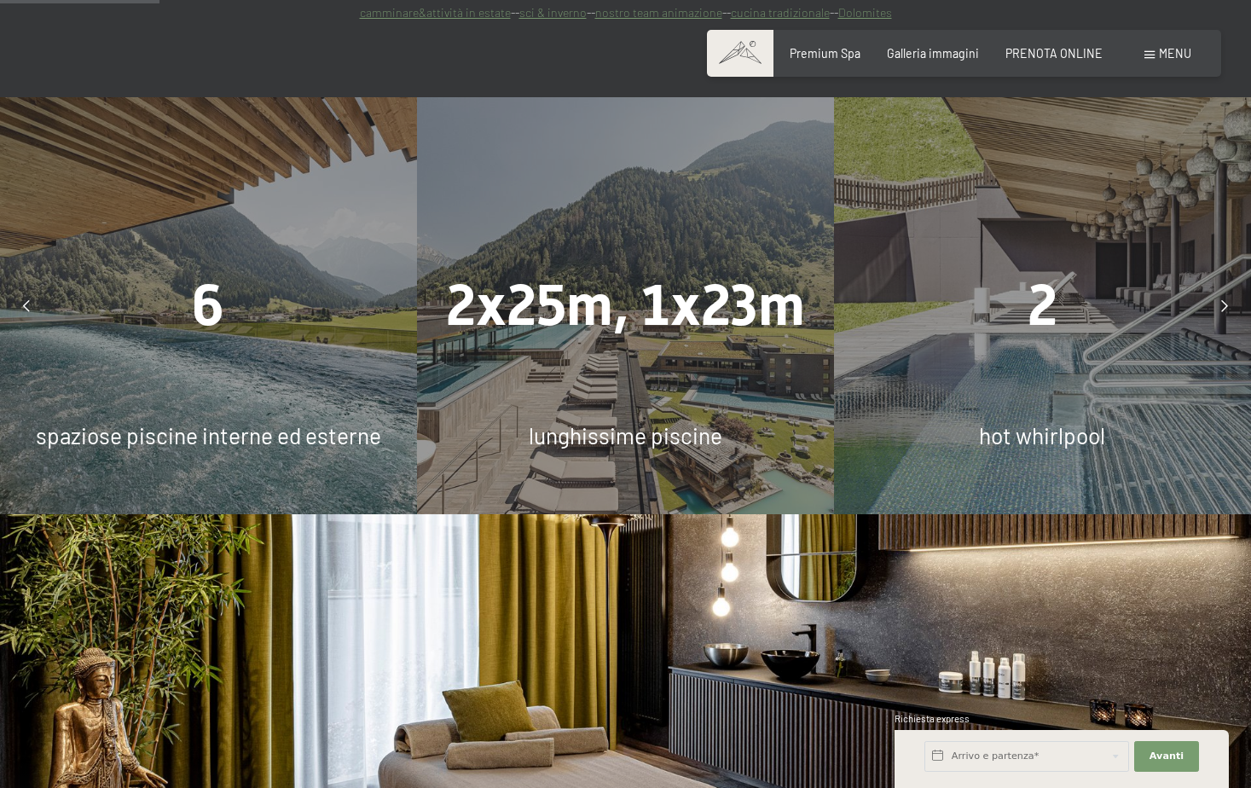
click at [1223, 300] on icon at bounding box center [1225, 306] width 7 height 12
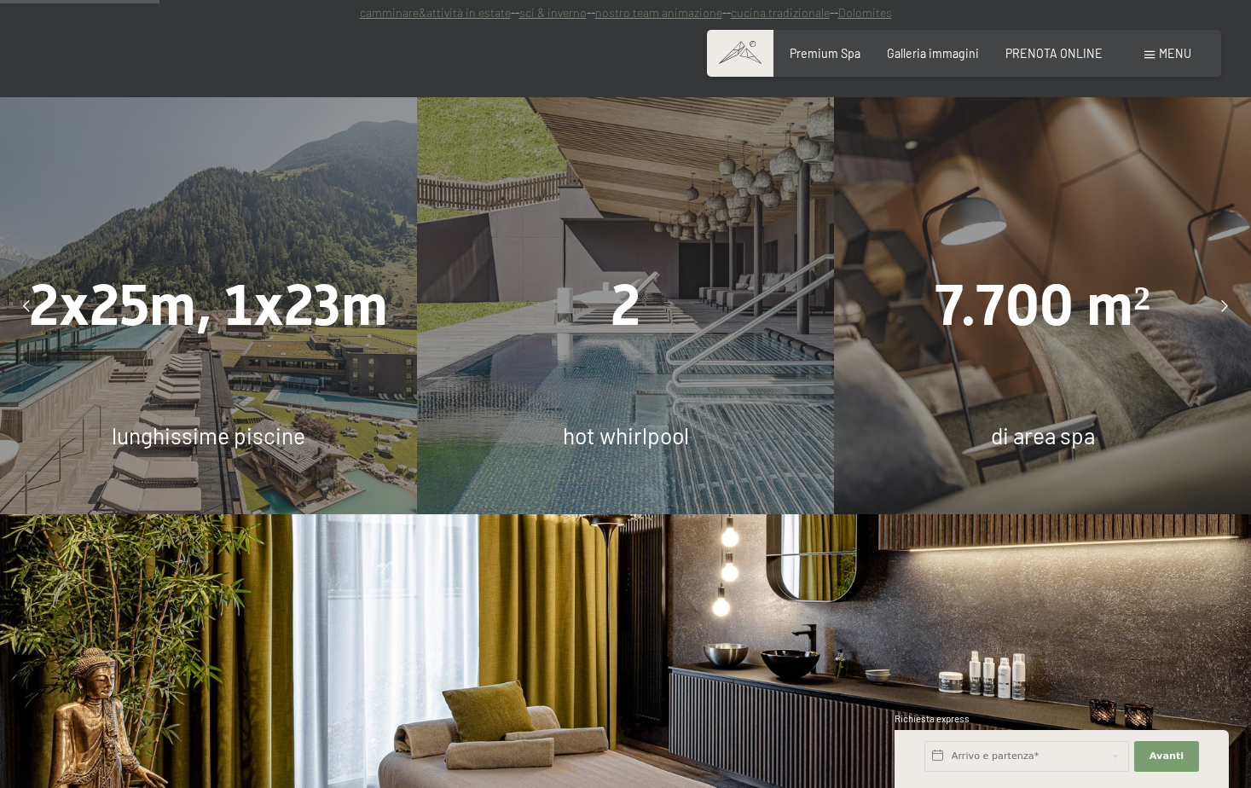
click at [1223, 300] on icon at bounding box center [1225, 306] width 7 height 12
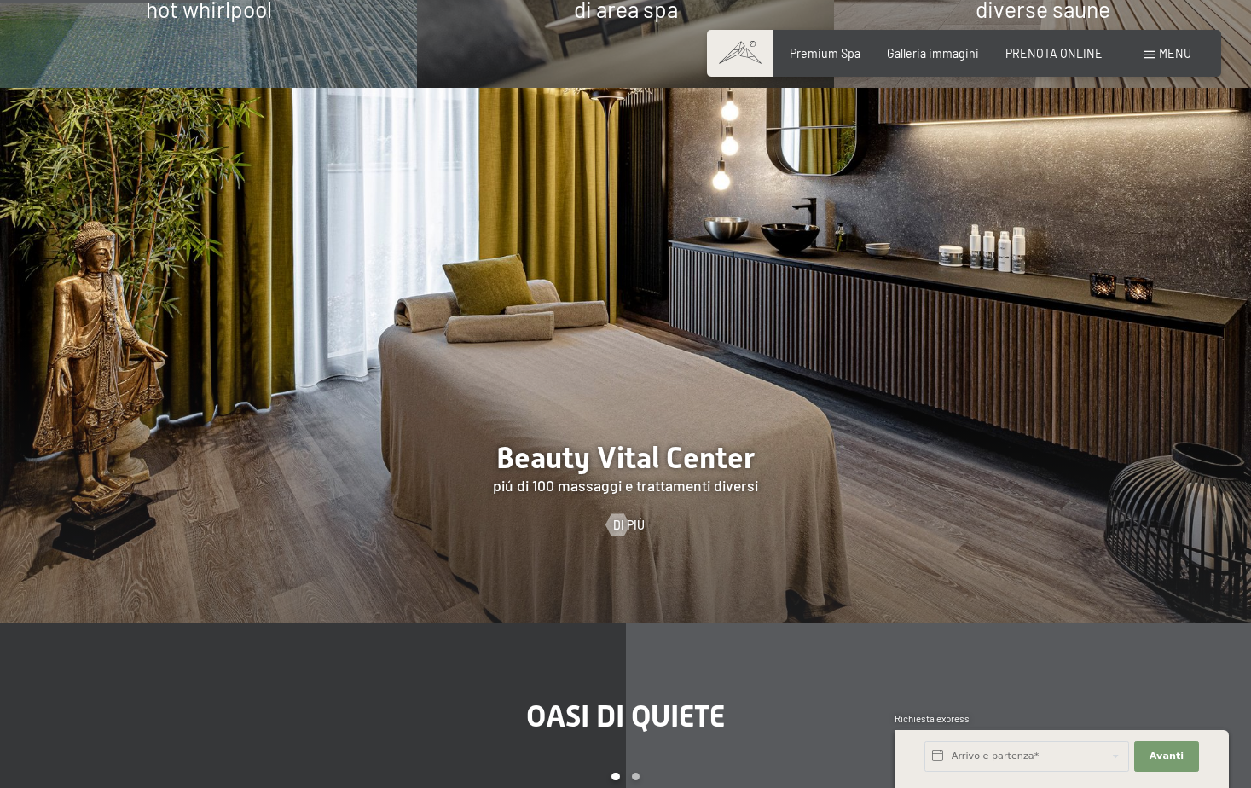
scroll to position [2133, 0]
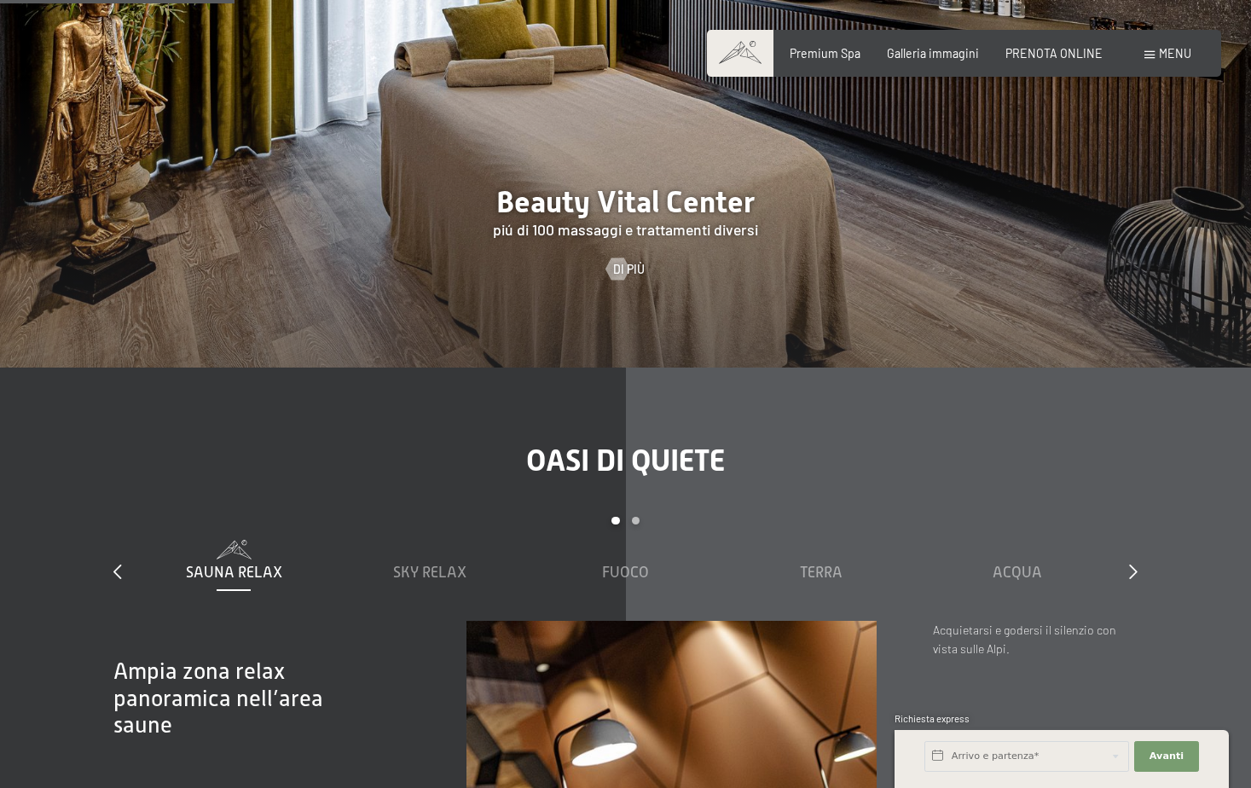
click at [641, 517] on div "Carousel Pagination" at bounding box center [625, 528] width 979 height 23
click at [634, 517] on div "Carousel Page 2" at bounding box center [636, 521] width 9 height 9
click at [1126, 532] on div "slide 3 to 7 of 7 Sauna relax Sky Relax Fuoco Terra Acqua Aria Settimo Cielo" at bounding box center [625, 569] width 1025 height 104
click at [1014, 564] on span "Settimo Cielo" at bounding box center [1017, 572] width 101 height 17
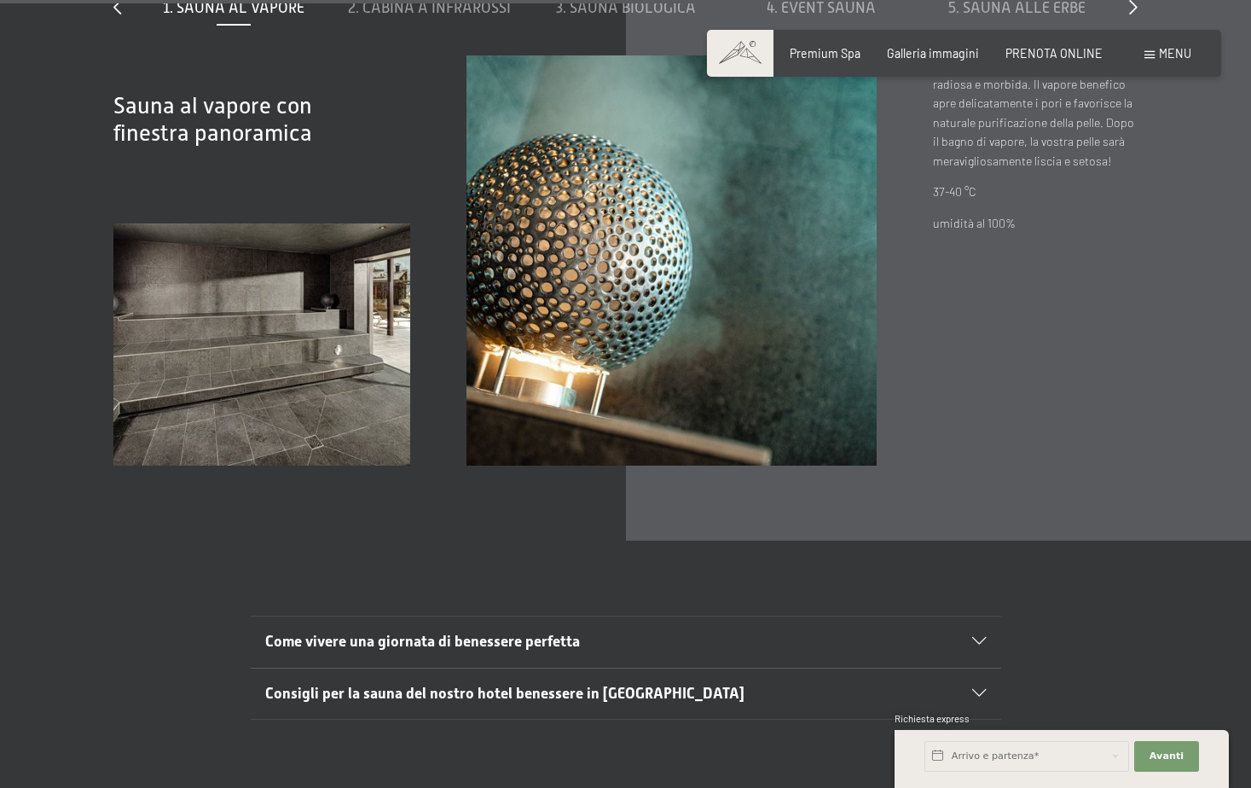
scroll to position [5715, 0]
